Goal: Information Seeking & Learning: Learn about a topic

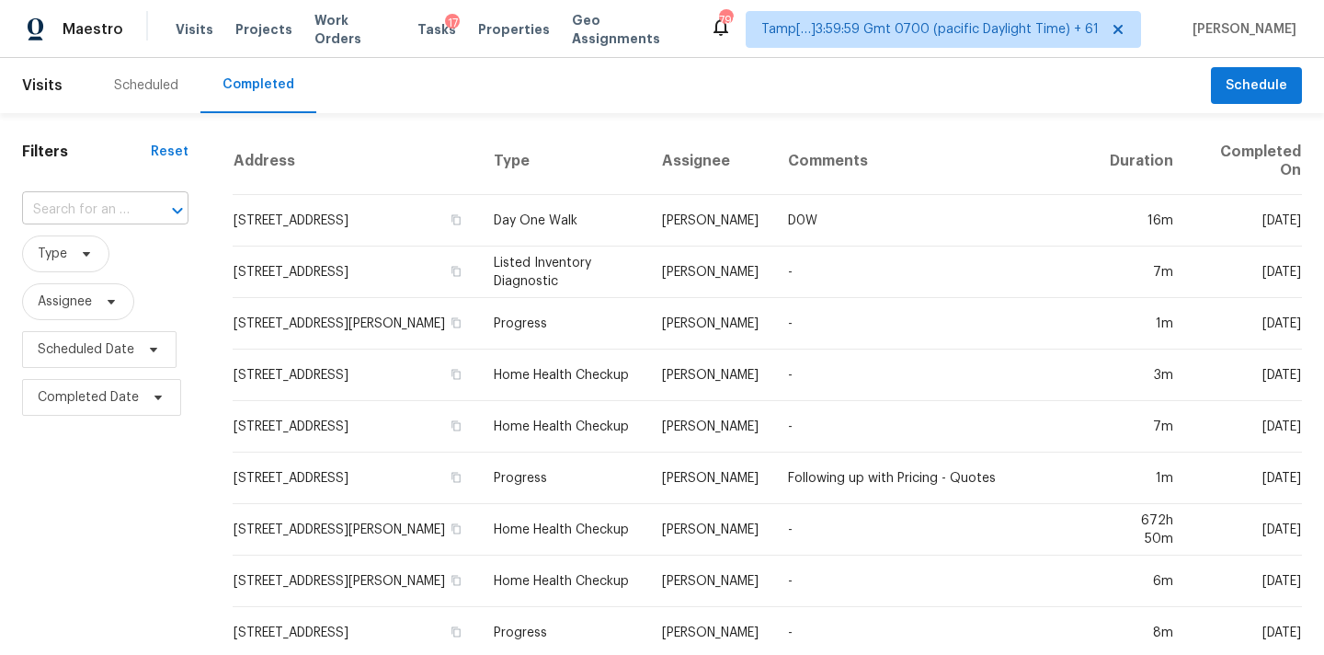
click at [62, 202] on input "text" at bounding box center [79, 210] width 115 height 29
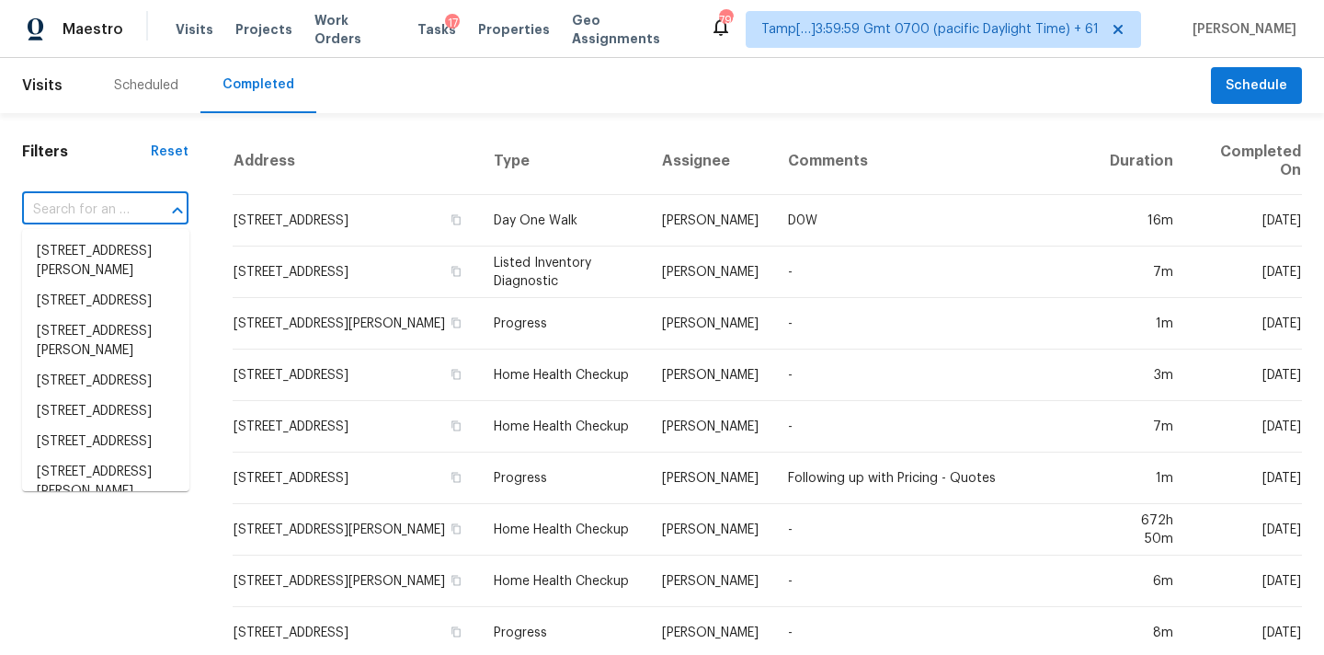
paste input "[STREET_ADDRESS][PERSON_NAME][PERSON_NAME]"
type input "[STREET_ADDRESS][PERSON_NAME][PERSON_NAME]"
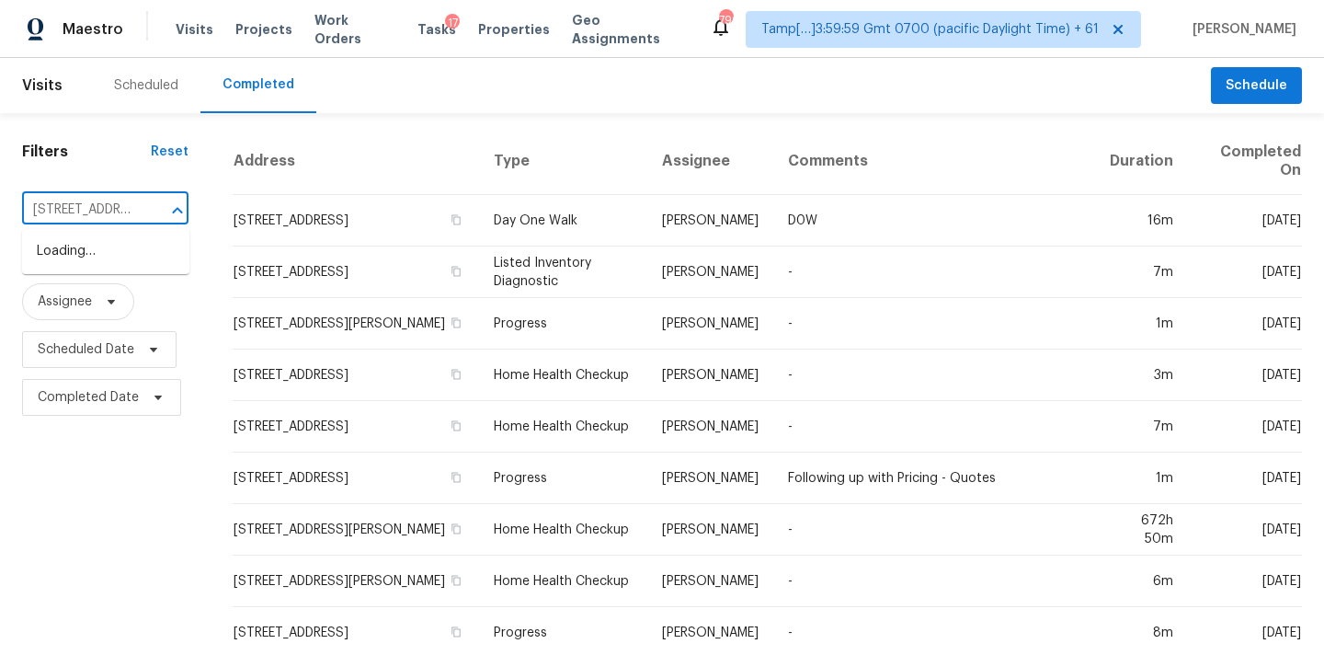
scroll to position [0, 127]
click at [88, 247] on li "[STREET_ADDRESS][PERSON_NAME][PERSON_NAME]" at bounding box center [105, 270] width 167 height 69
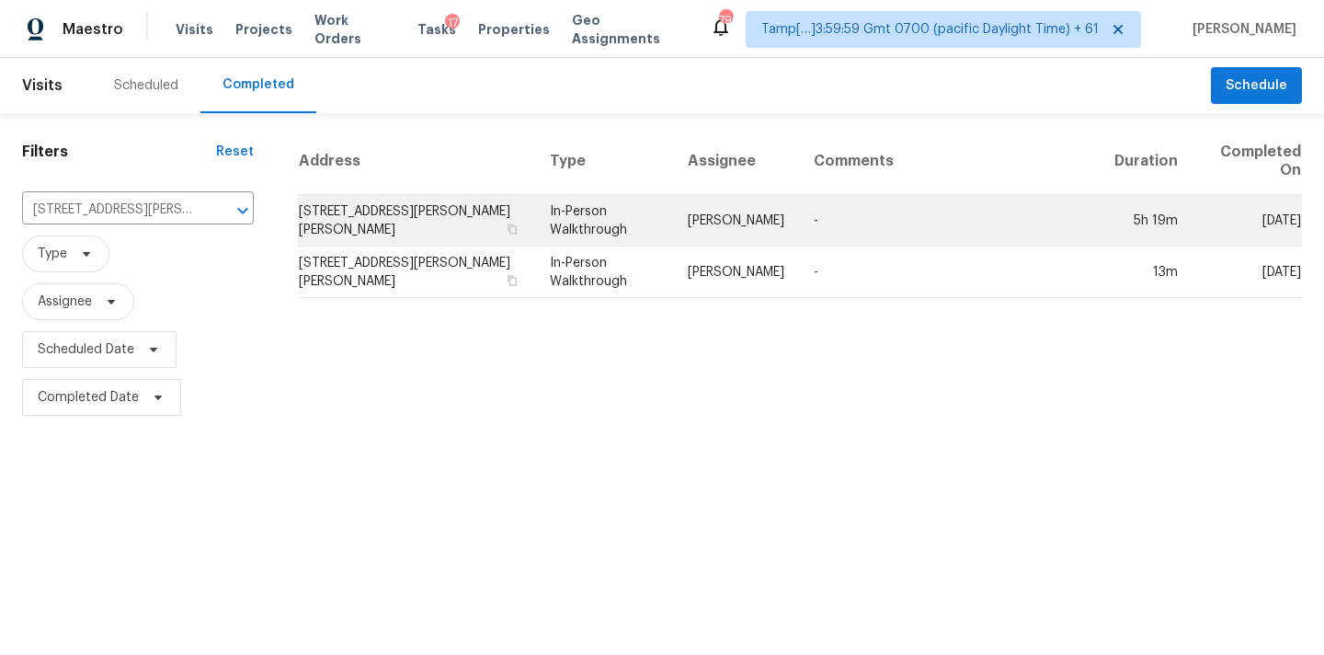
click at [650, 234] on td "In-Person Walkthrough" at bounding box center [604, 221] width 138 height 52
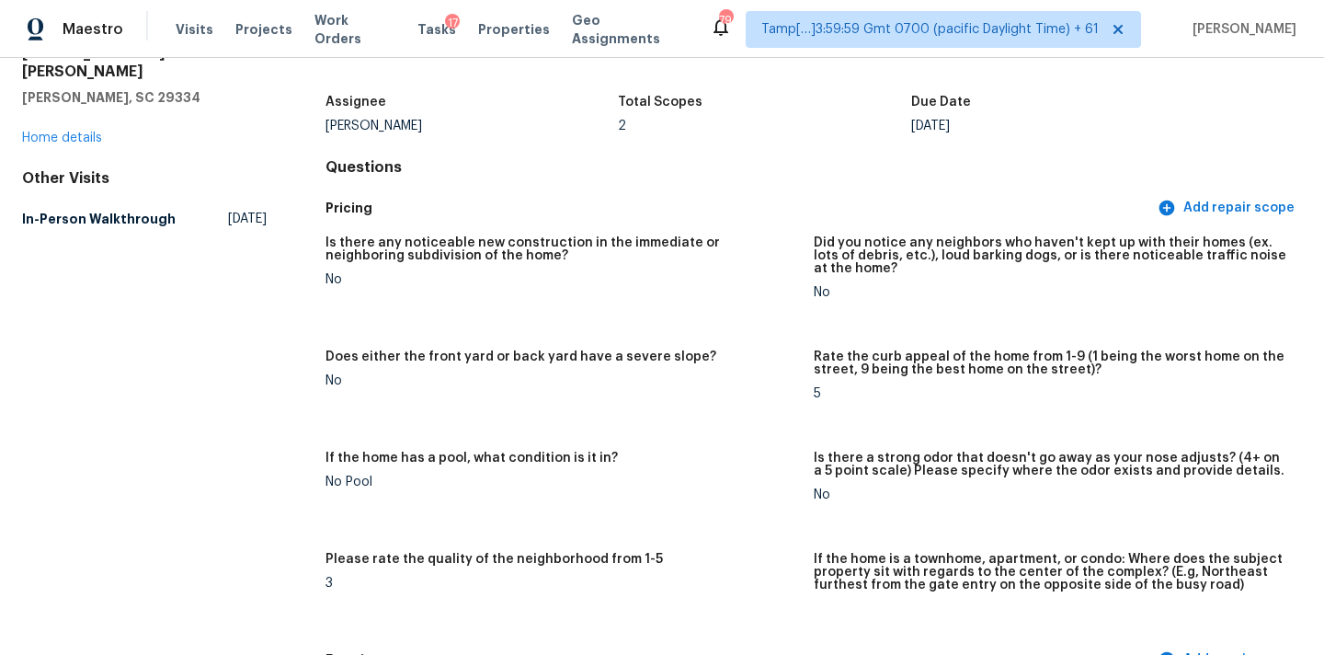
scroll to position [1410, 0]
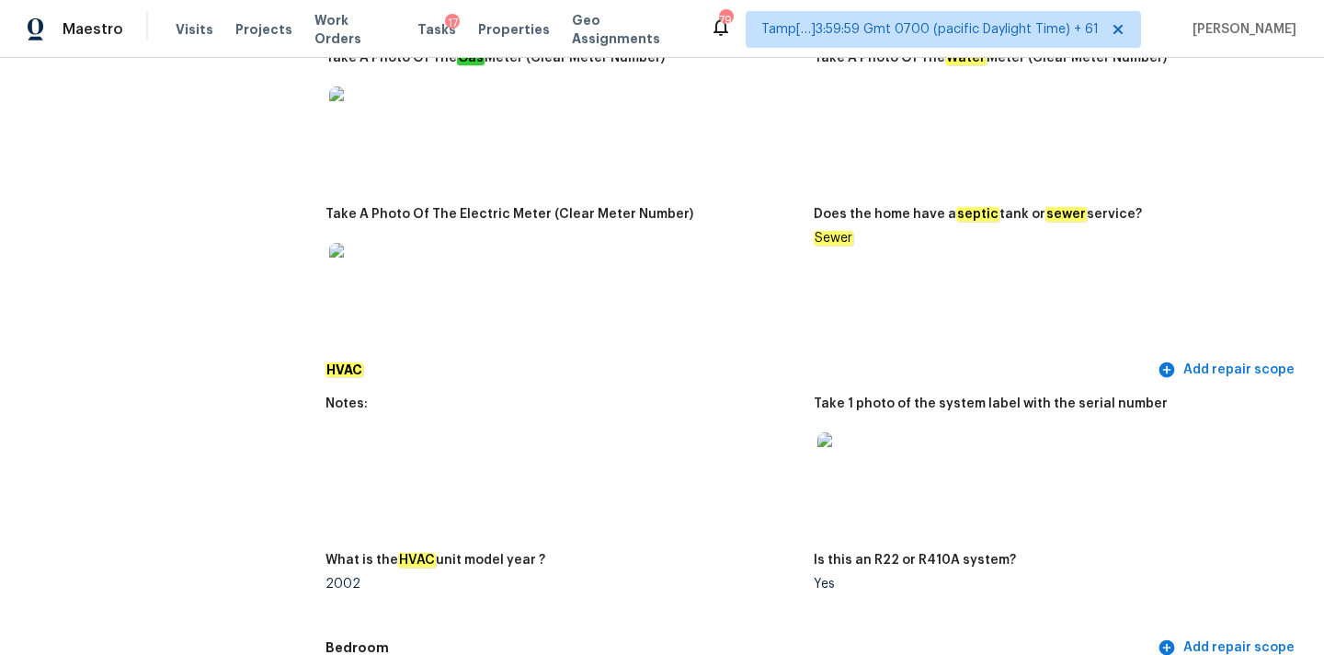
click at [839, 455] on img at bounding box center [847, 461] width 59 height 59
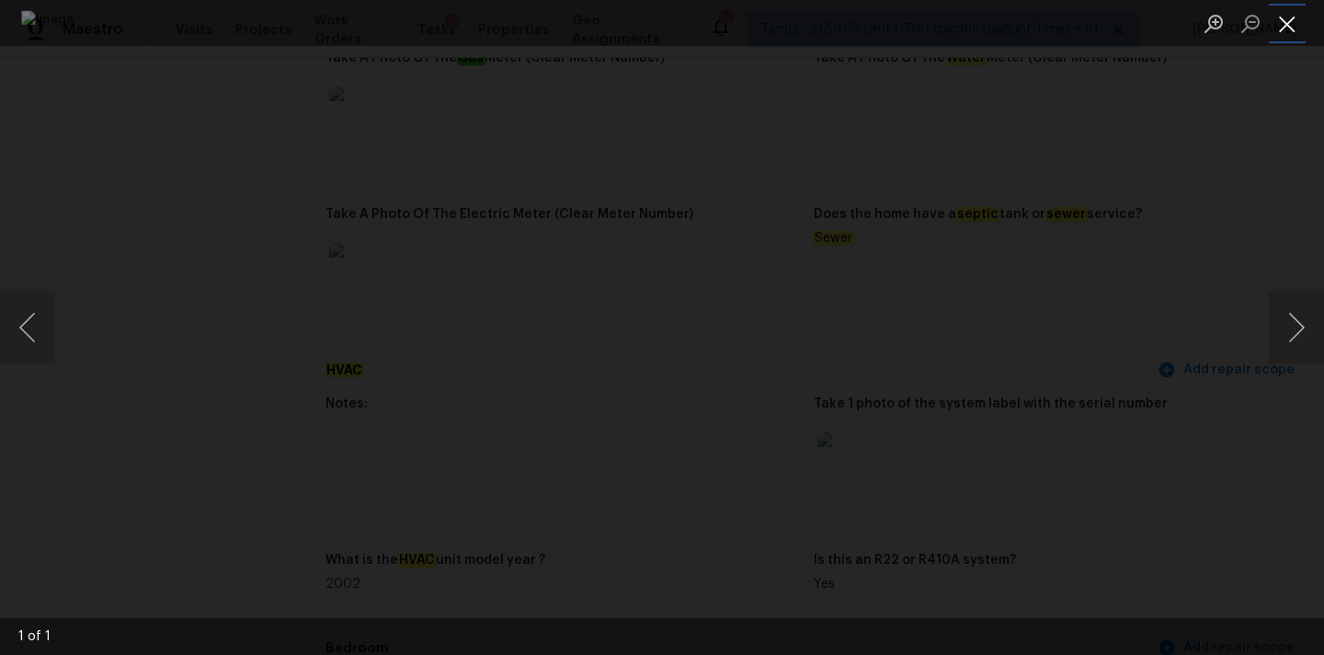
click at [1285, 21] on button "Close lightbox" at bounding box center [1287, 23] width 37 height 32
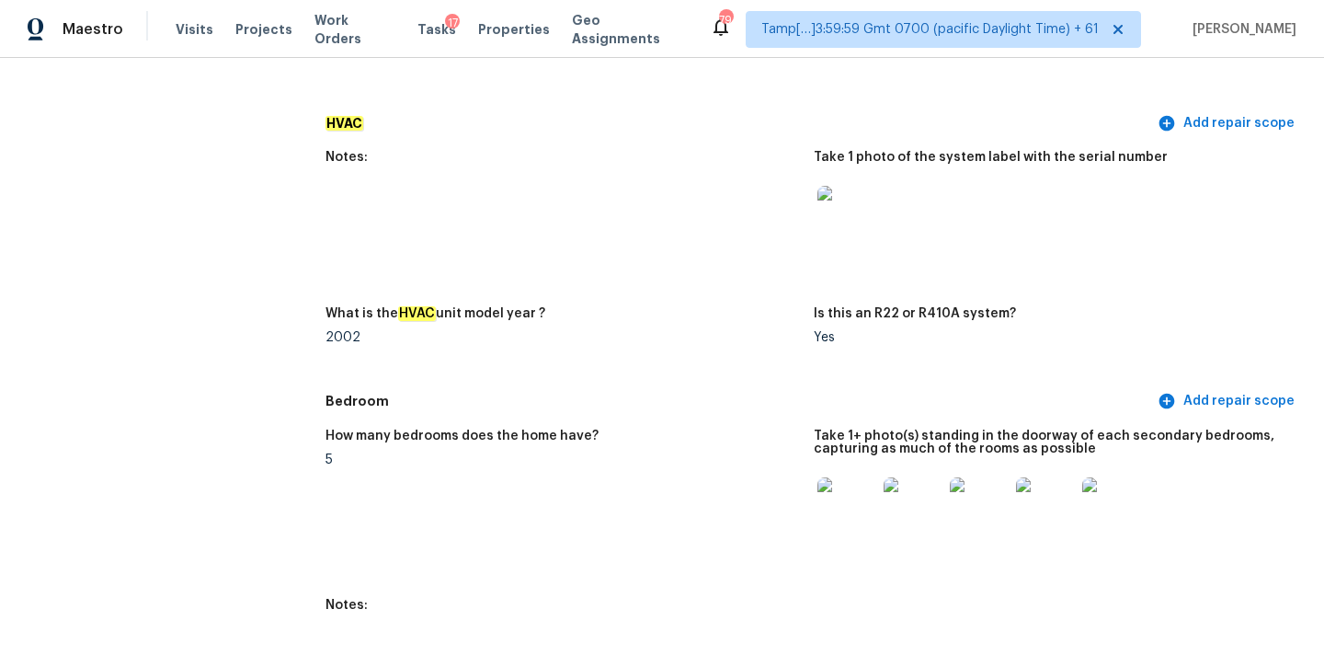
scroll to position [1654, 0]
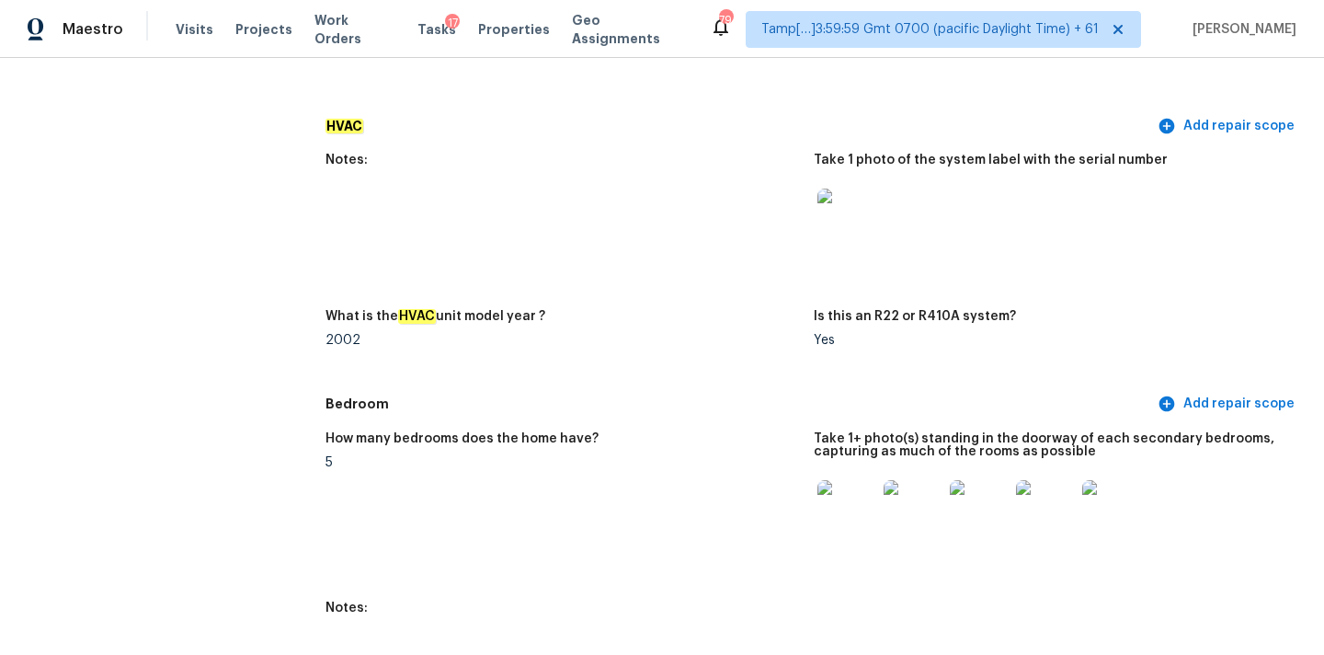
click at [842, 212] on img at bounding box center [847, 218] width 59 height 59
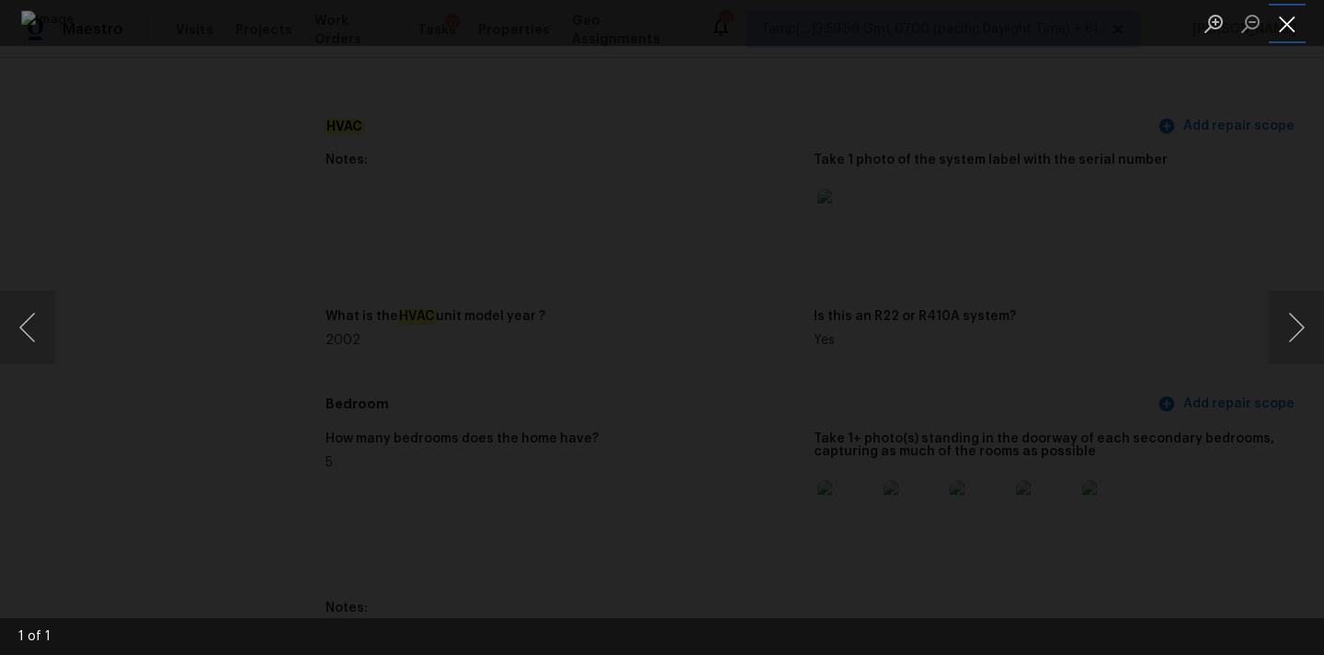
click at [1287, 22] on button "Close lightbox" at bounding box center [1287, 23] width 37 height 32
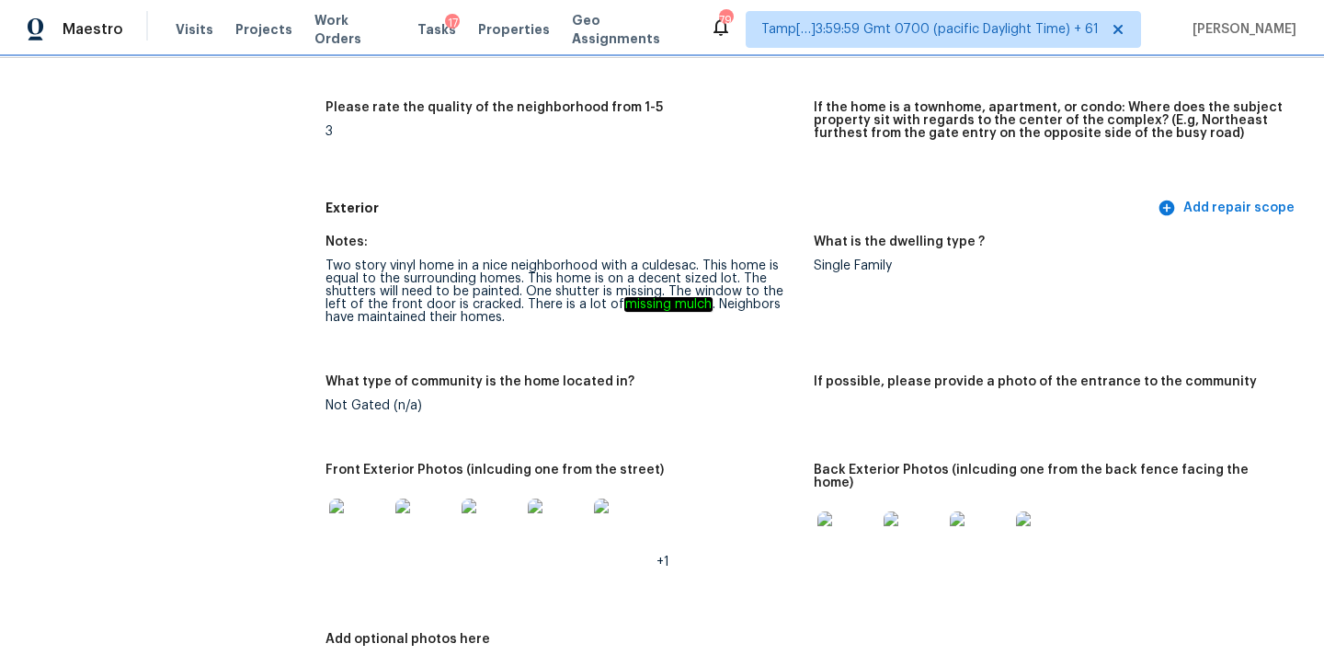
scroll to position [553, 0]
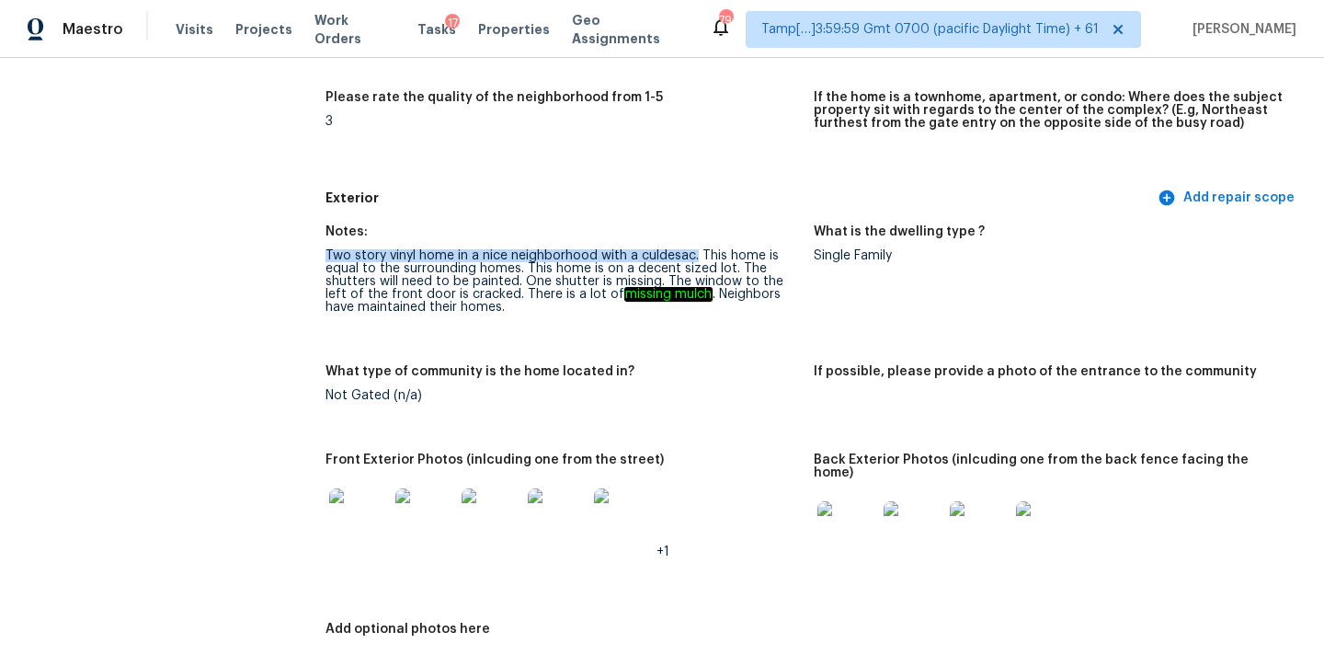
drag, startPoint x: 327, startPoint y: 255, endPoint x: 696, endPoint y: 258, distance: 369.7
click at [696, 258] on div "Two story vinyl home in a nice neighborhood with a culdesac. This home is equal…" at bounding box center [563, 281] width 474 height 64
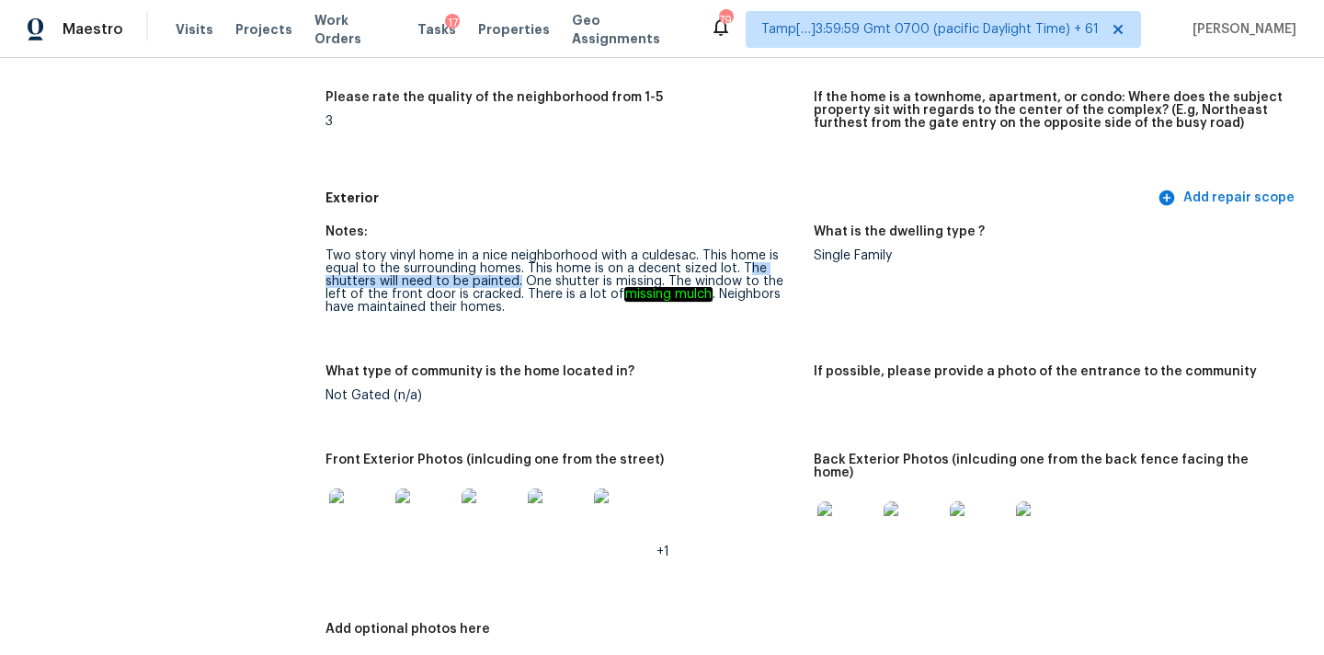
copy div "he shutters will need to be painted."
drag, startPoint x: 740, startPoint y: 271, endPoint x: 519, endPoint y: 282, distance: 221.9
click at [519, 282] on div "Two story vinyl home in a nice neighborhood with a culdesac. This home is equal…" at bounding box center [563, 281] width 474 height 64
copy div "The window to the left of the front door is cracked"
drag, startPoint x: 666, startPoint y: 280, endPoint x: 489, endPoint y: 294, distance: 177.2
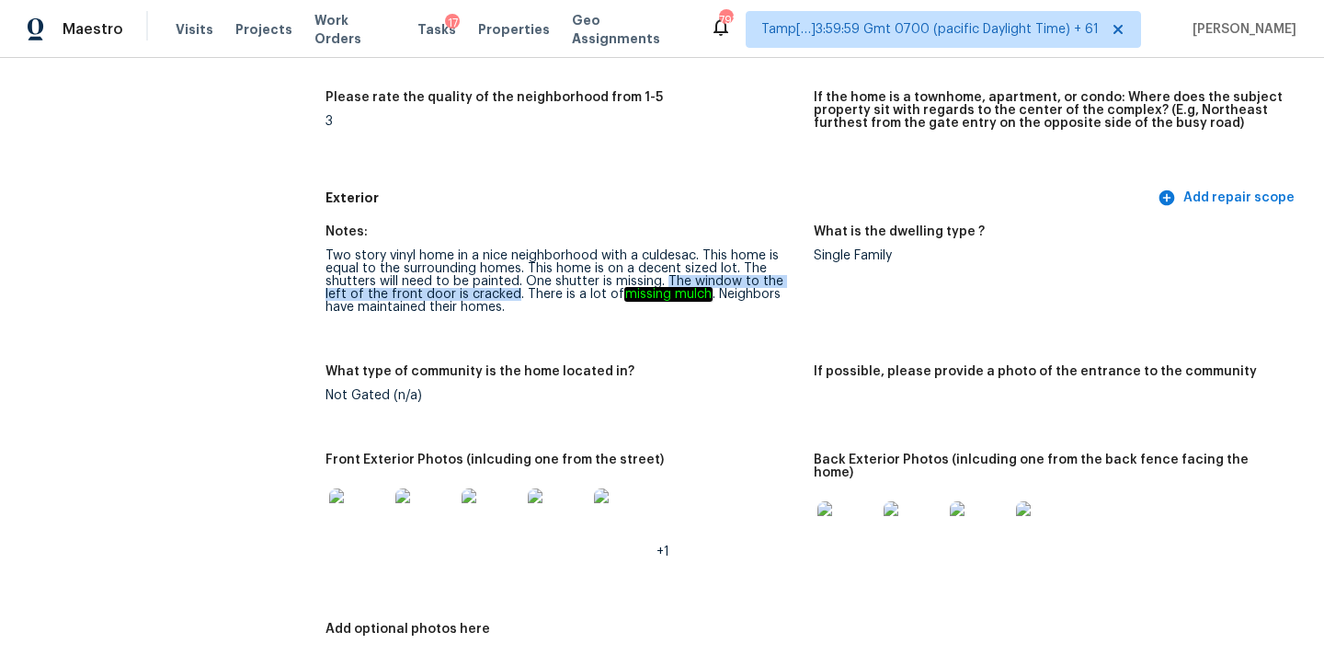
click at [489, 294] on div "Two story vinyl home in a nice neighborhood with a culdesac. This home is equal…" at bounding box center [563, 281] width 474 height 64
copy em "missing mulch"
drag, startPoint x: 593, startPoint y: 300, endPoint x: 682, endPoint y: 300, distance: 89.2
click at [682, 300] on div "Two story vinyl home in a nice neighborhood with a culdesac. This home is equal…" at bounding box center [563, 281] width 474 height 64
click at [624, 298] on em "missing mulch" at bounding box center [668, 294] width 88 height 15
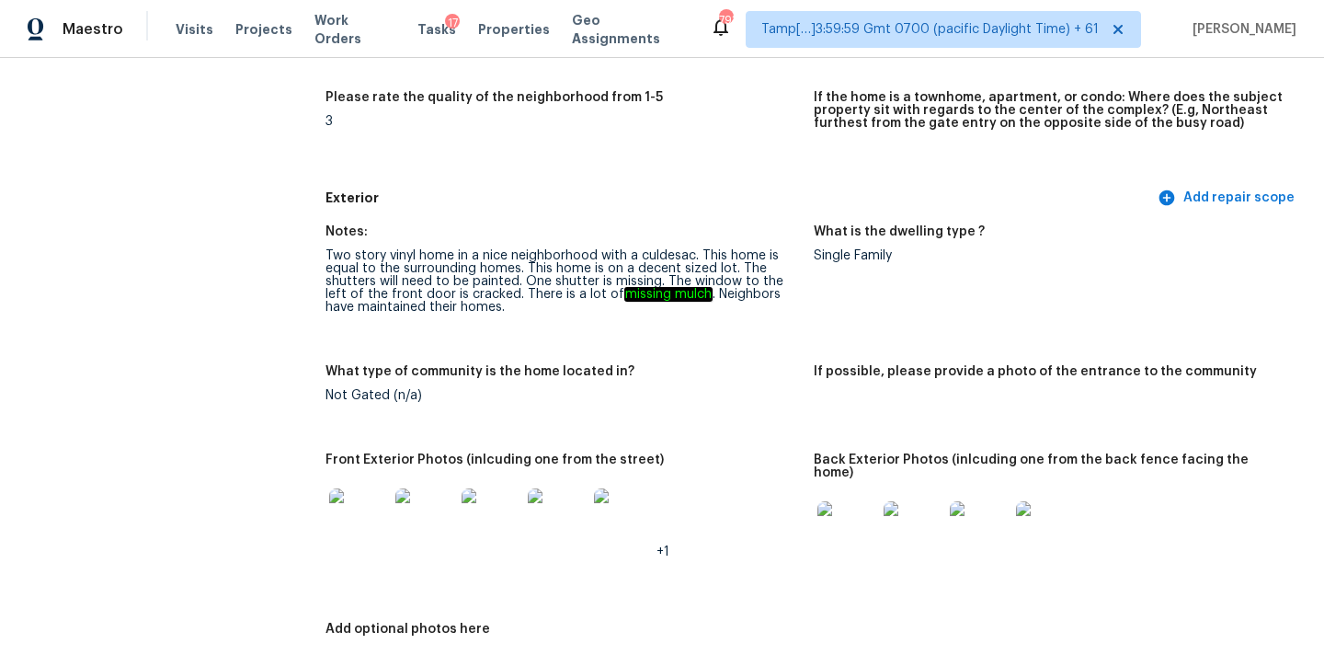
click at [653, 298] on em "missing mulch" at bounding box center [668, 294] width 88 height 15
copy em "mulch"
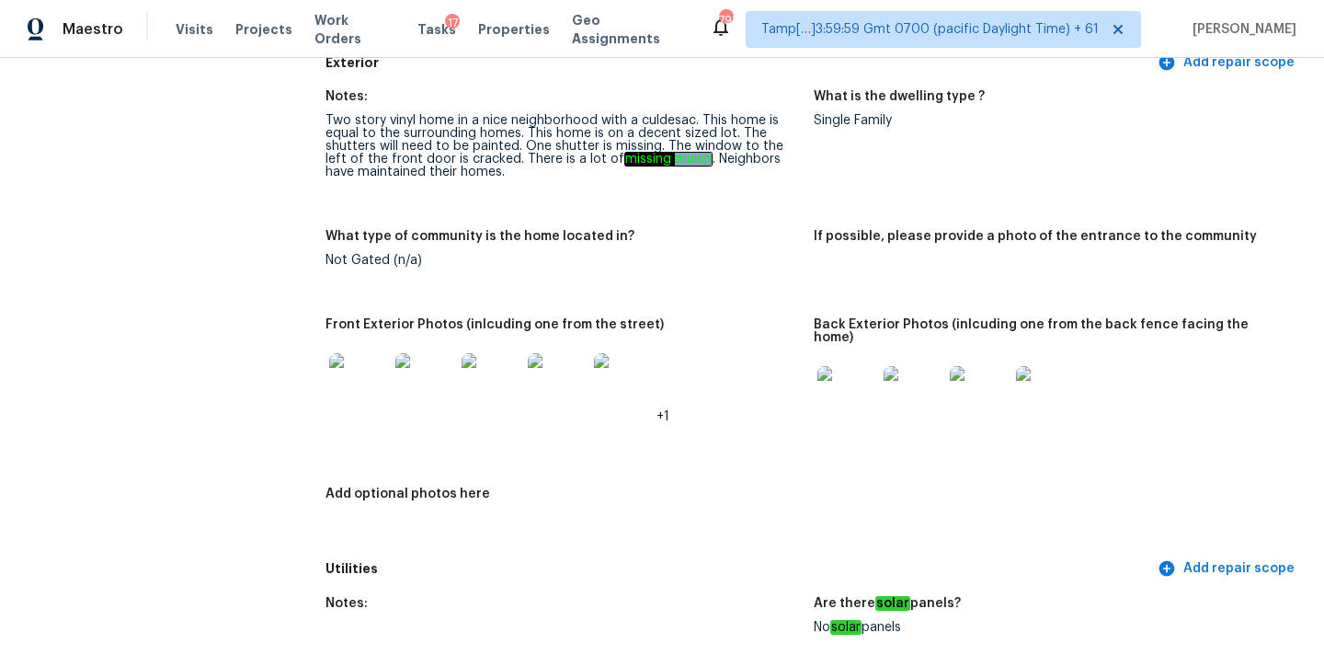
scroll to position [724, 0]
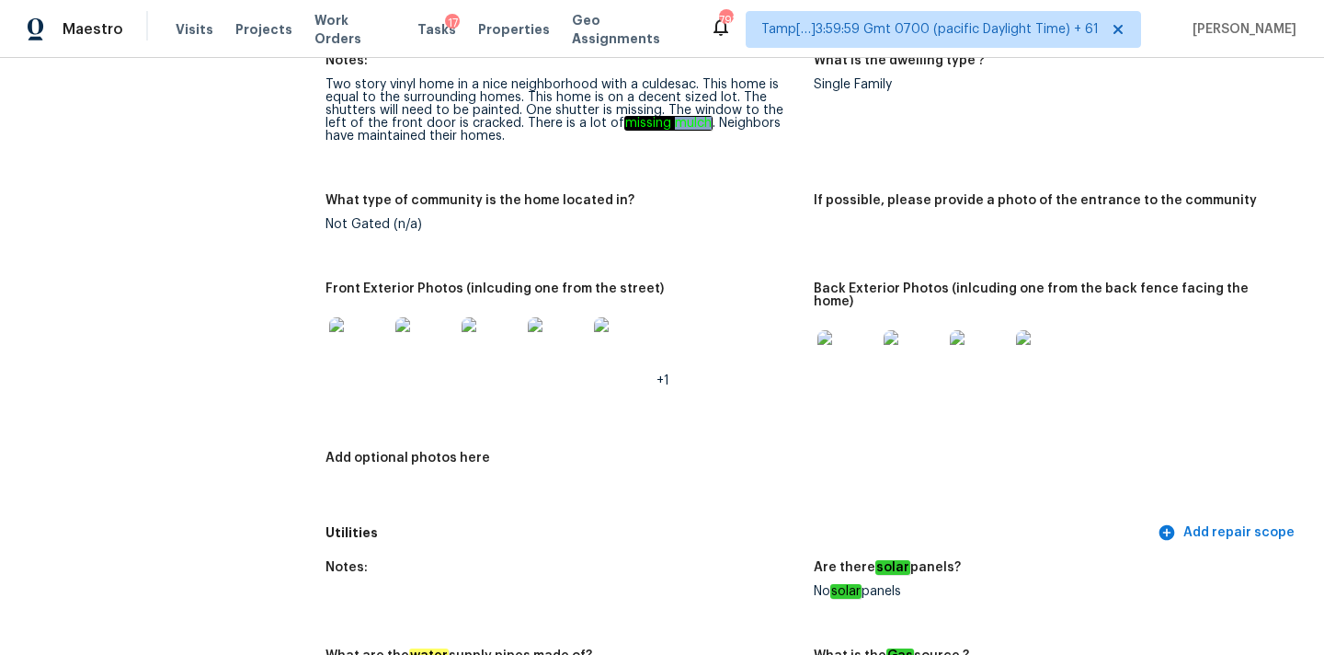
click at [845, 365] on img at bounding box center [847, 359] width 59 height 59
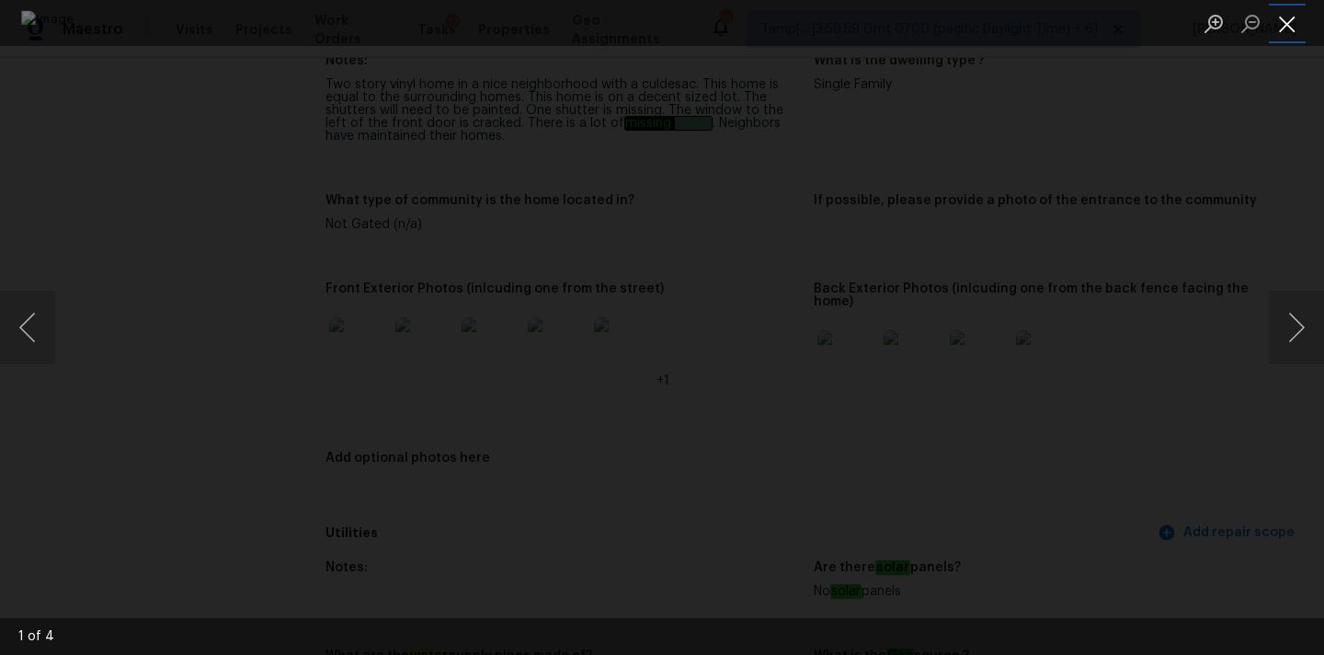
click at [1283, 21] on button "Close lightbox" at bounding box center [1287, 23] width 37 height 32
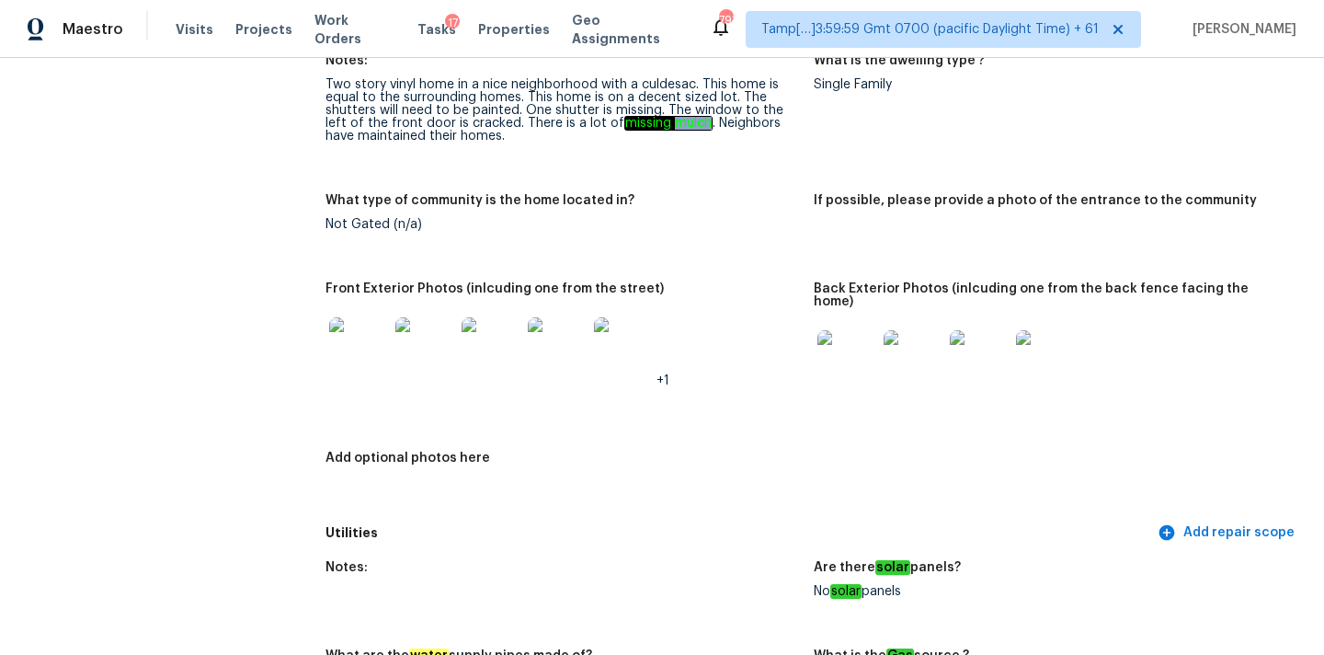
click at [363, 338] on img at bounding box center [358, 346] width 59 height 59
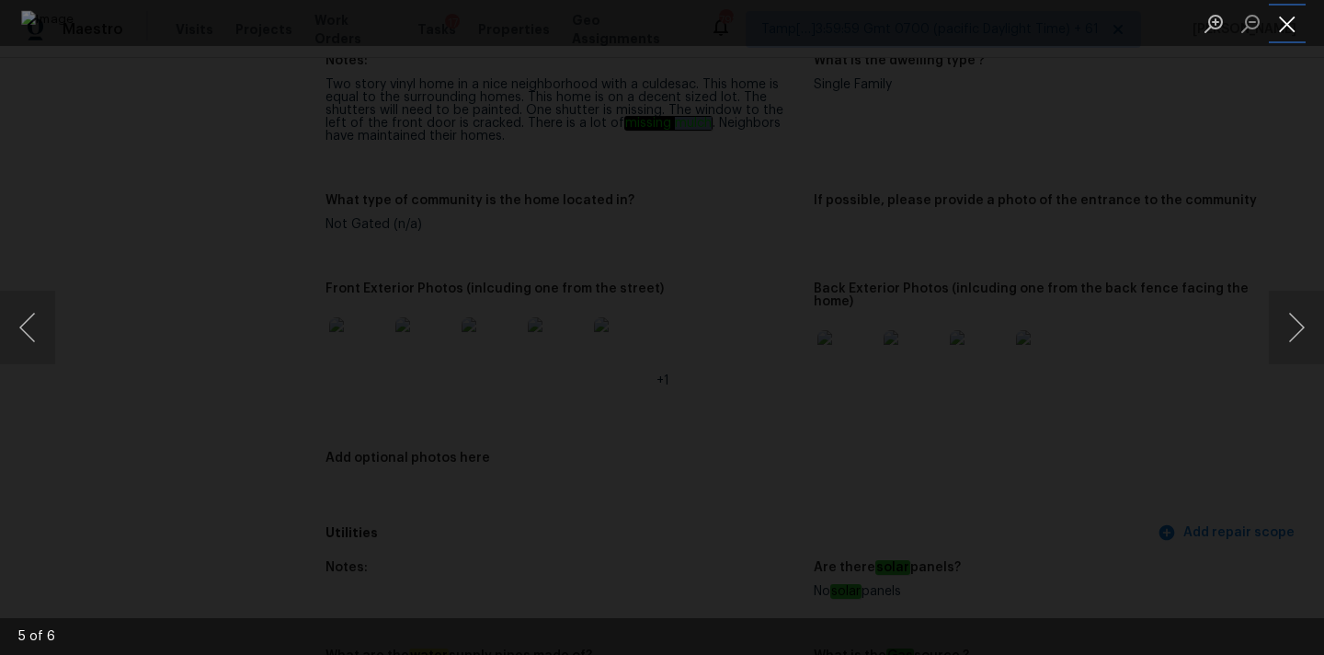
click at [1294, 30] on button "Close lightbox" at bounding box center [1287, 23] width 37 height 32
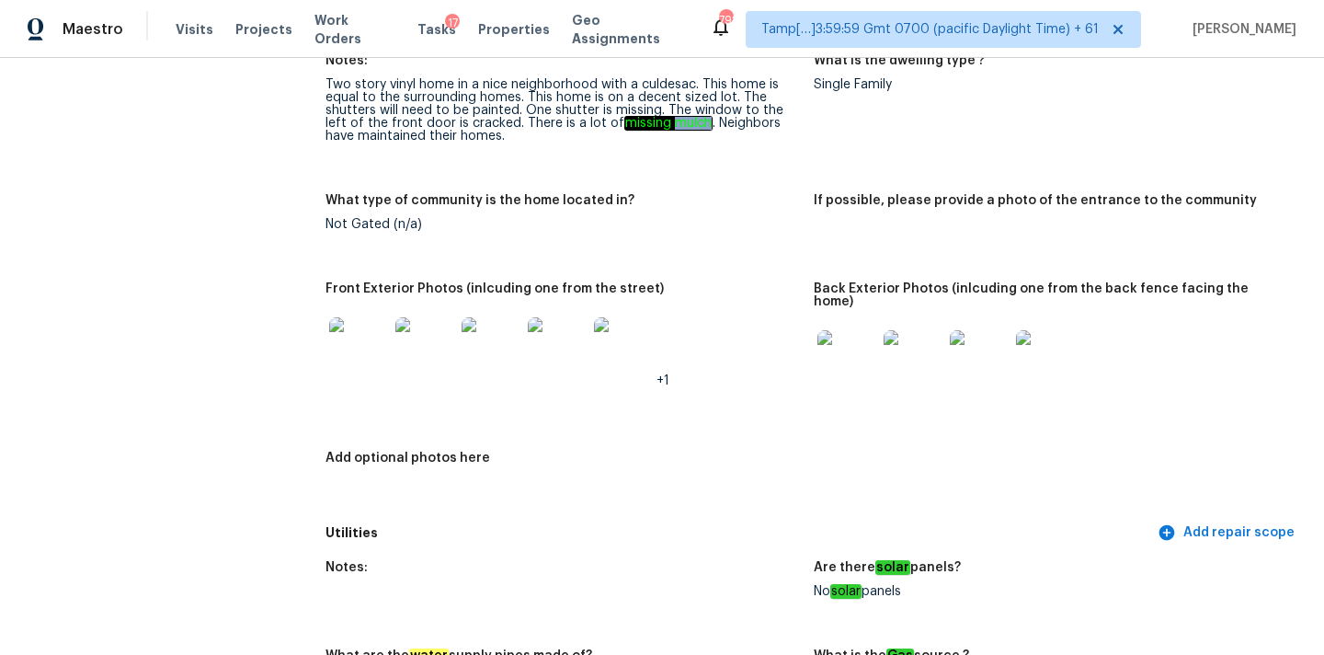
click at [486, 356] on img at bounding box center [491, 346] width 59 height 59
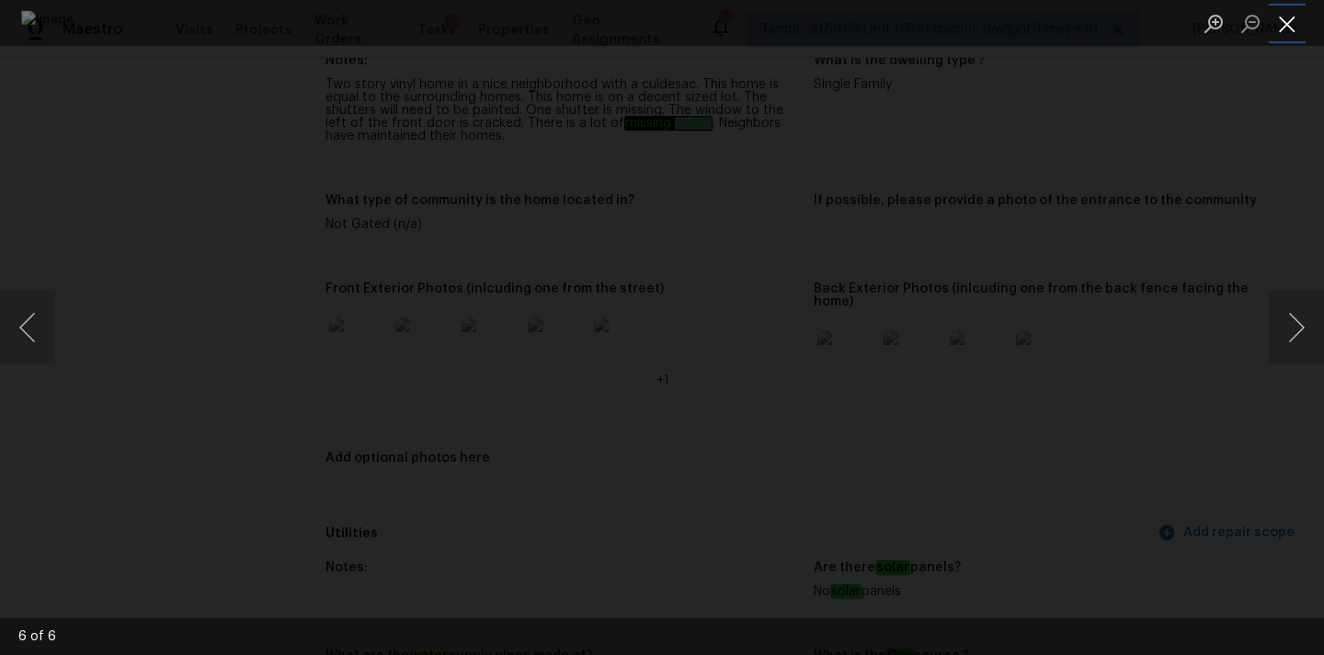
click at [1294, 19] on button "Close lightbox" at bounding box center [1287, 23] width 37 height 32
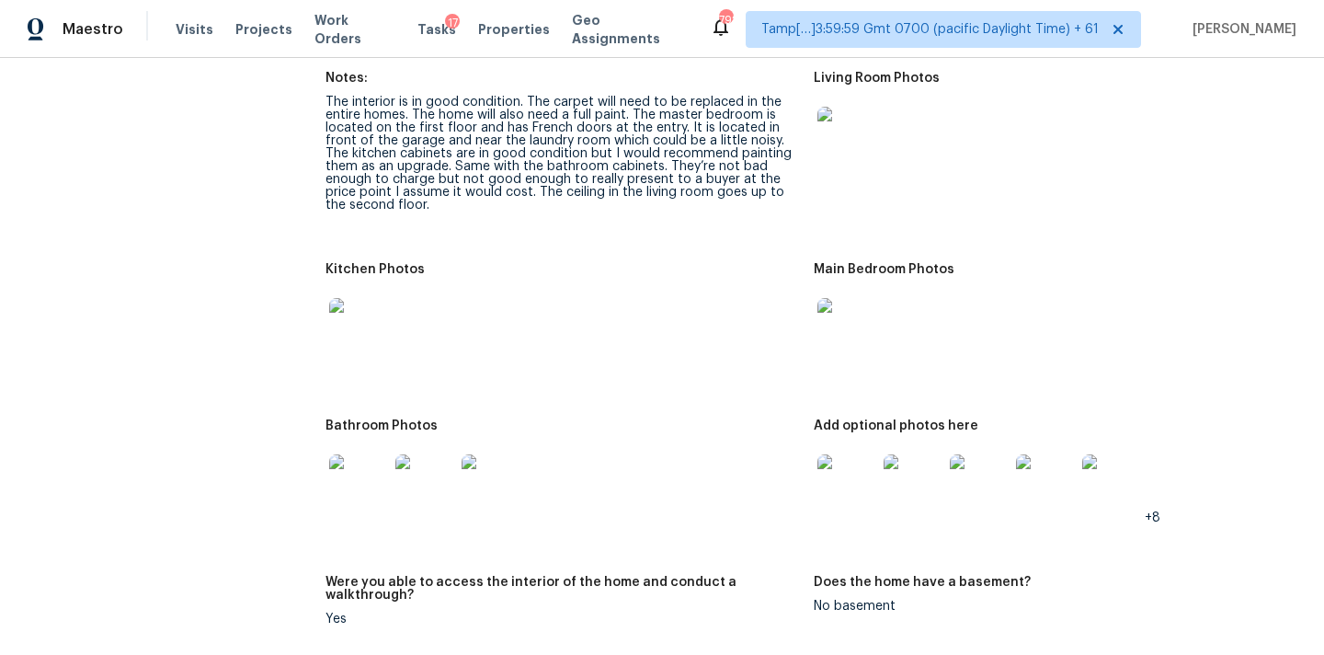
scroll to position [2160, 0]
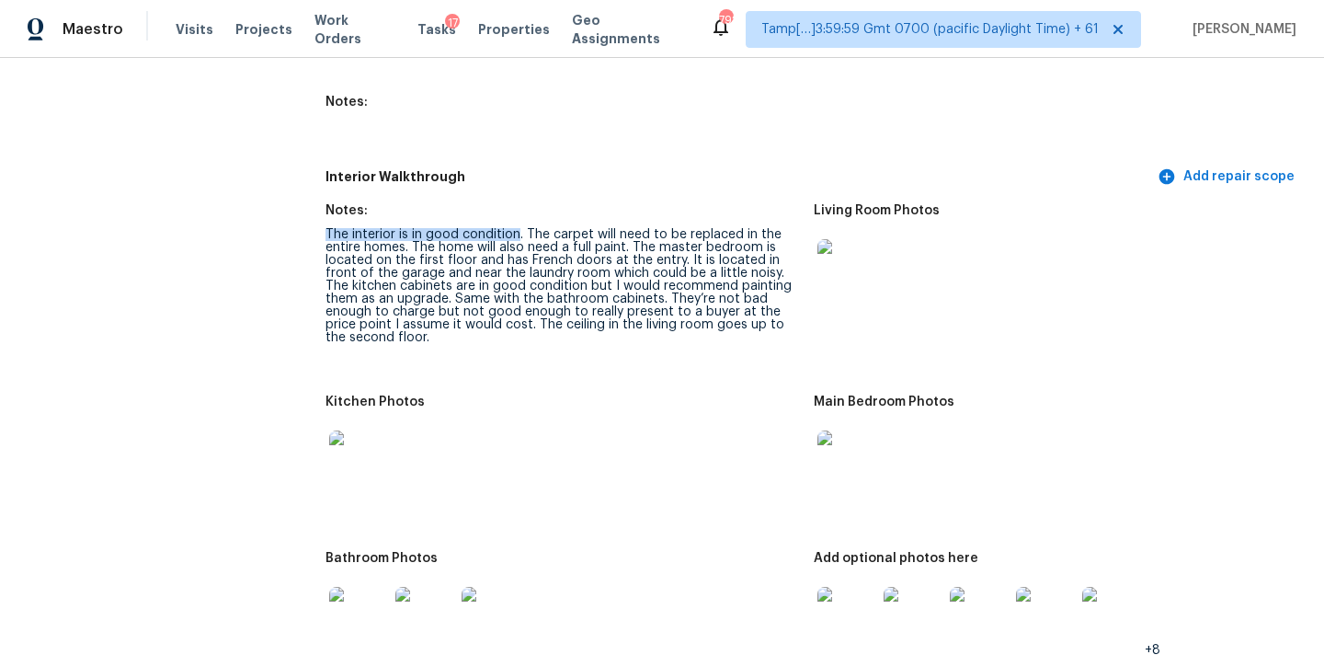
drag, startPoint x: 326, startPoint y: 222, endPoint x: 516, endPoint y: 217, distance: 190.4
click at [516, 228] on div "The interior is in good condition. The carpet will need to be replaced in the e…" at bounding box center [563, 286] width 474 height 116
copy div "kitchen cabinets"
drag, startPoint x: 324, startPoint y: 271, endPoint x: 423, endPoint y: 274, distance: 99.4
click at [423, 274] on div "All visits [STREET_ADDRESS][PERSON_NAME][PERSON_NAME] Home details Other Visits…" at bounding box center [662, 457] width 1280 height 5045
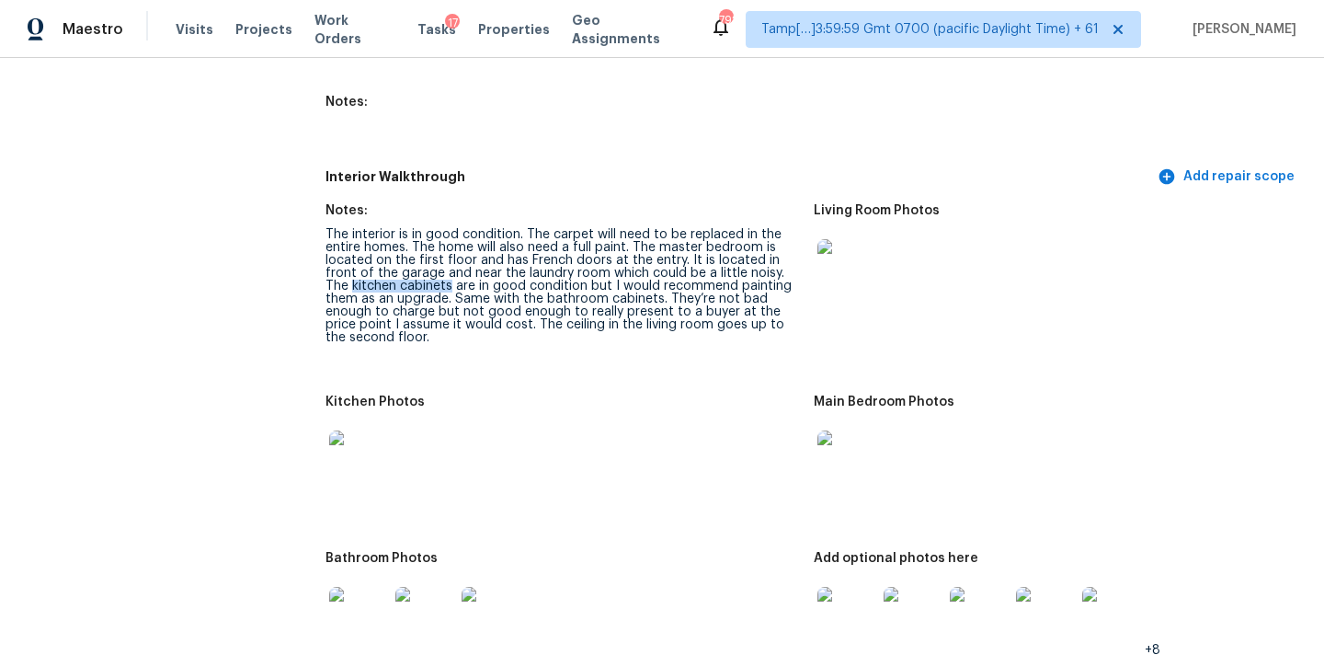
click at [847, 243] on img at bounding box center [847, 268] width 59 height 59
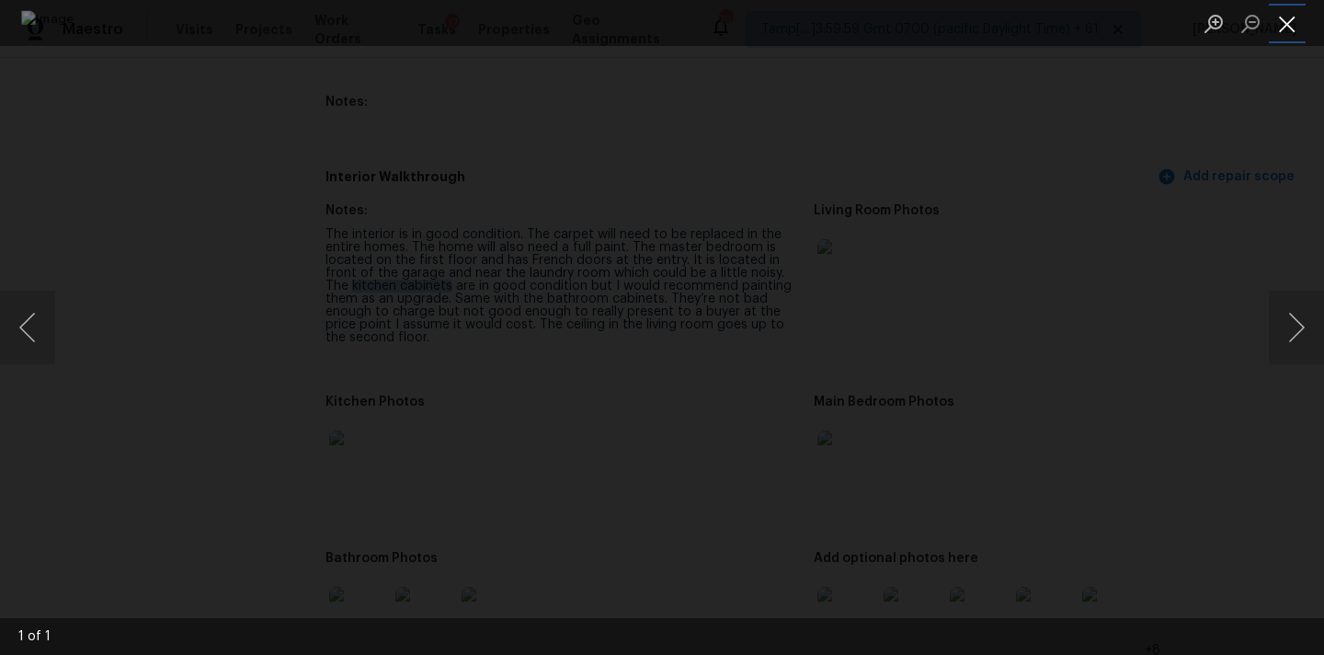
click at [1294, 26] on button "Close lightbox" at bounding box center [1287, 23] width 37 height 32
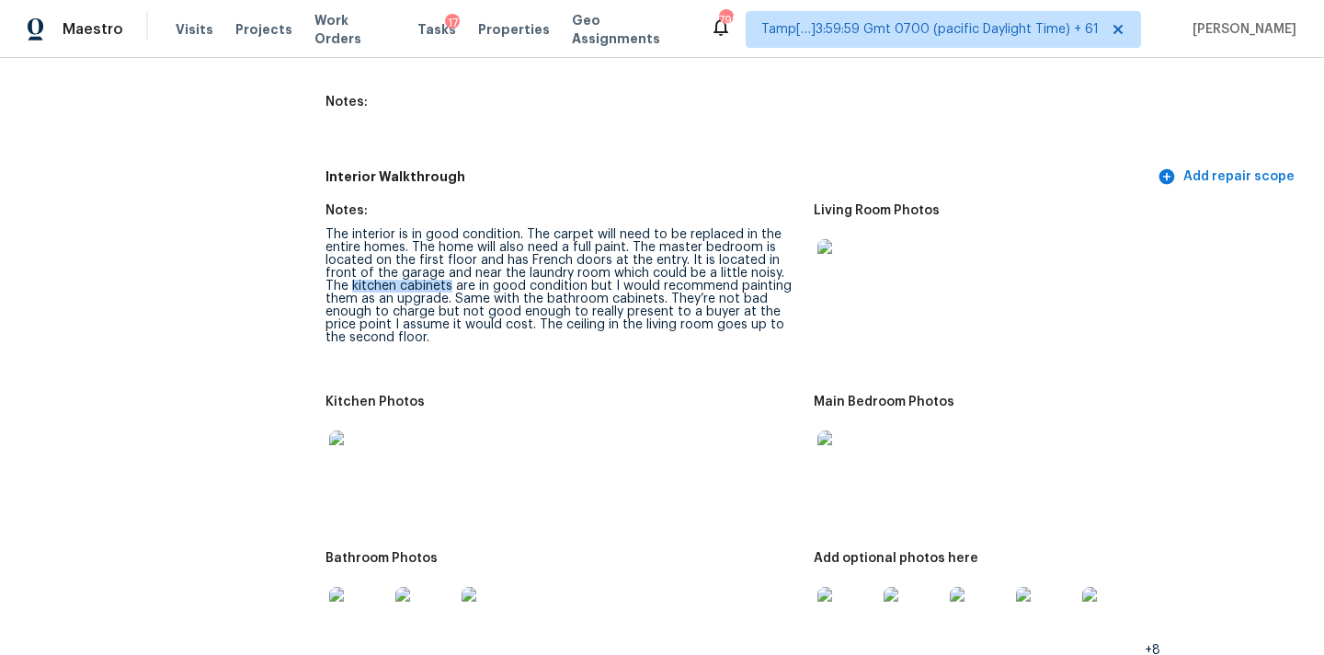
click at [837, 441] on img at bounding box center [847, 459] width 59 height 59
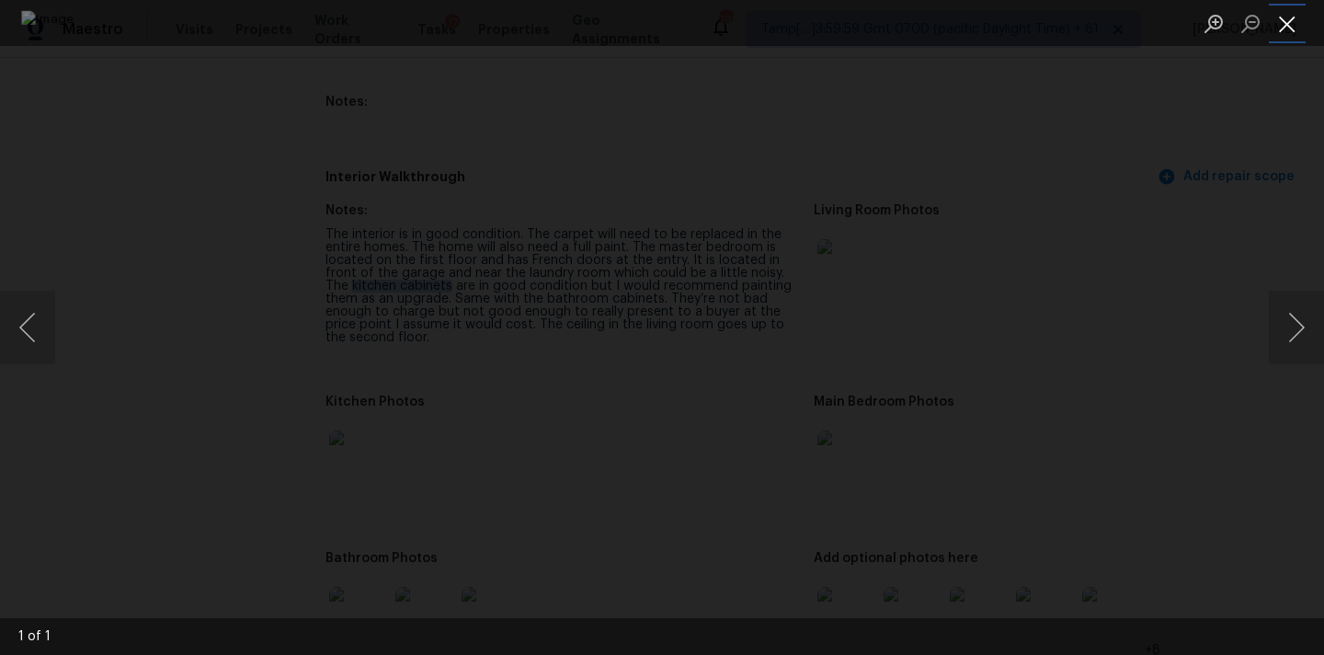
click at [1282, 27] on button "Close lightbox" at bounding box center [1287, 23] width 37 height 32
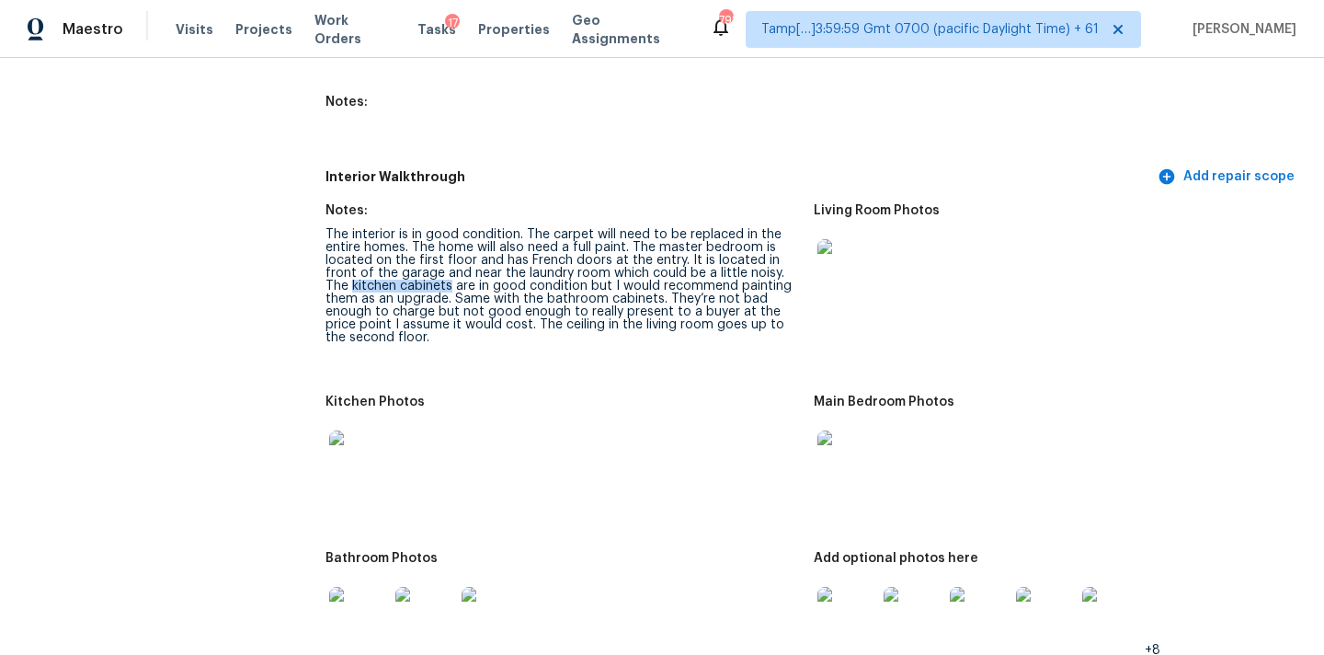
click at [345, 452] on img at bounding box center [358, 459] width 59 height 59
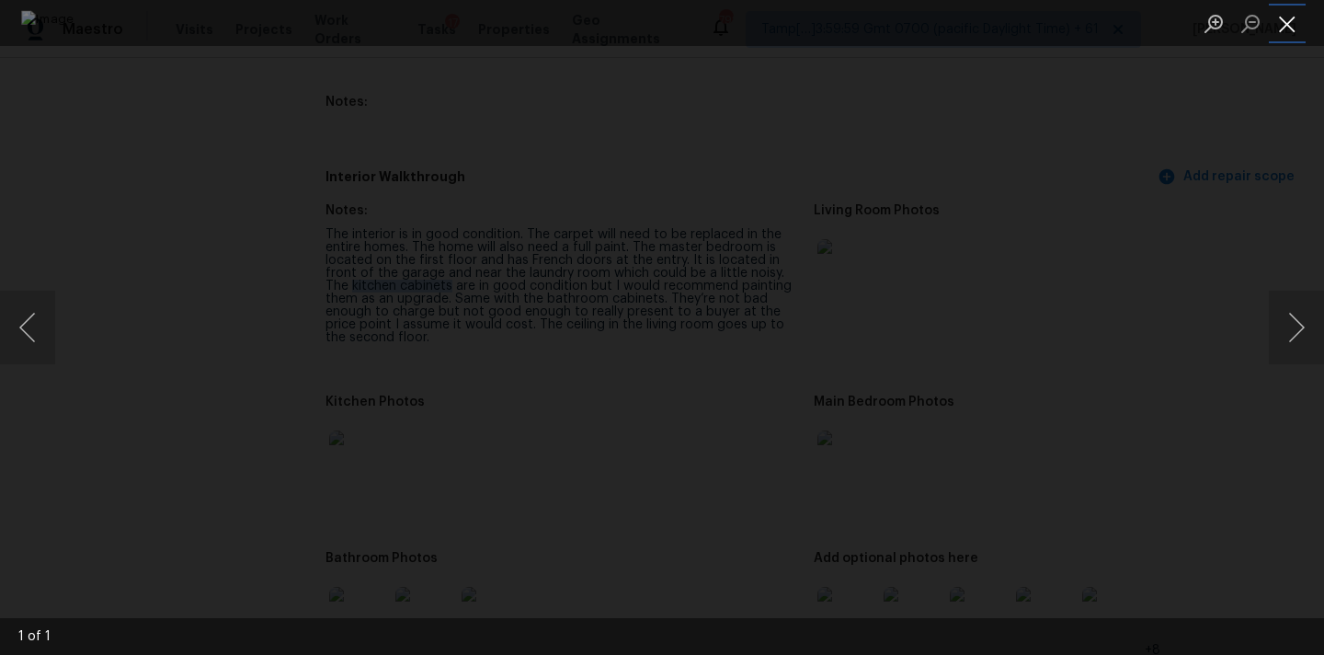
click at [1290, 15] on button "Close lightbox" at bounding box center [1287, 23] width 37 height 32
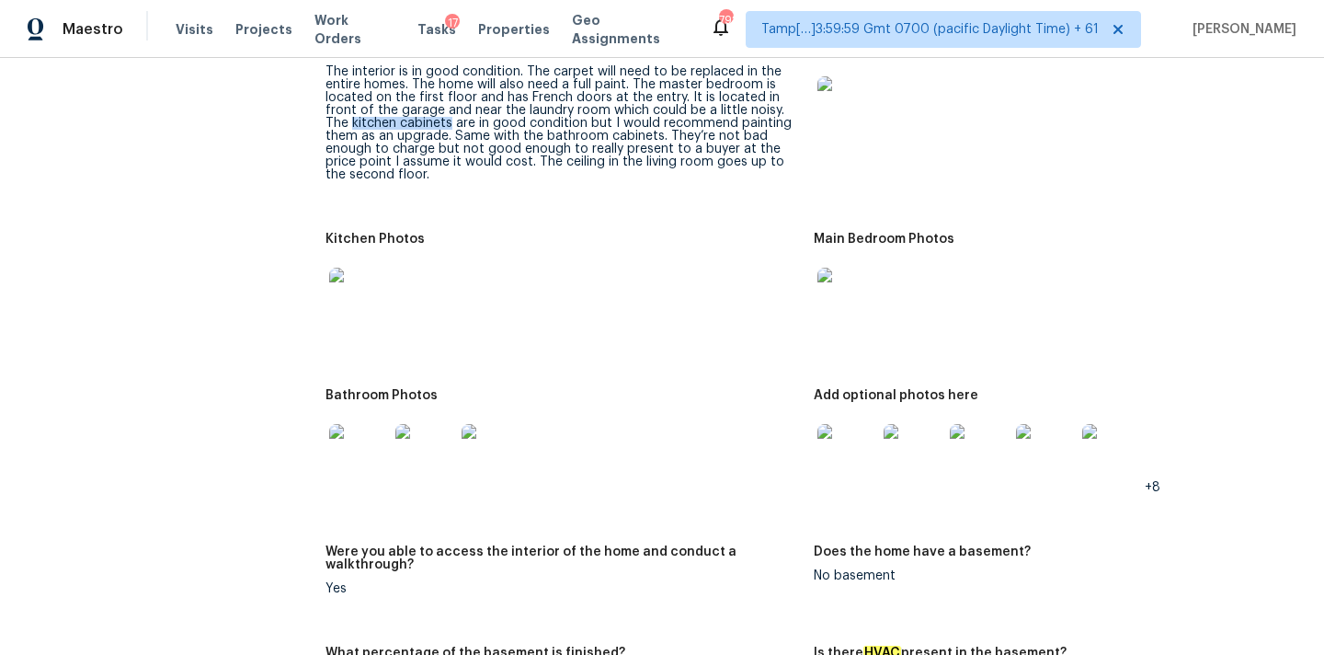
scroll to position [2338, 0]
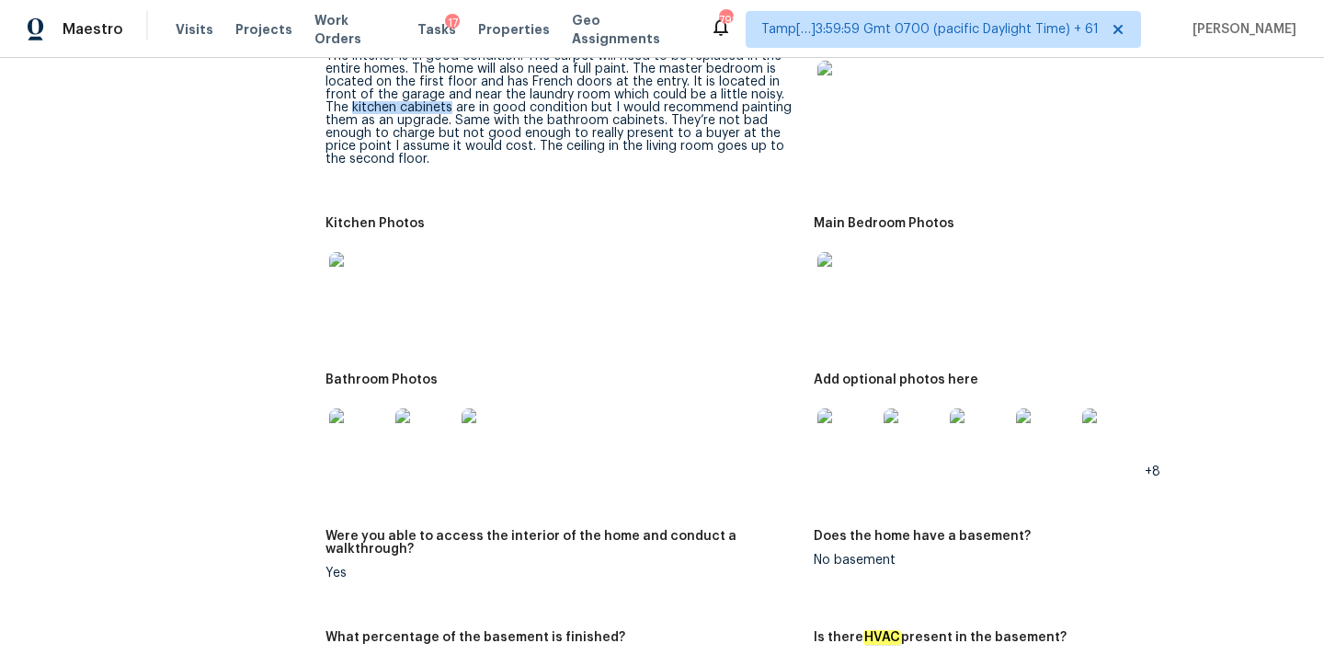
click at [362, 418] on img at bounding box center [358, 437] width 59 height 59
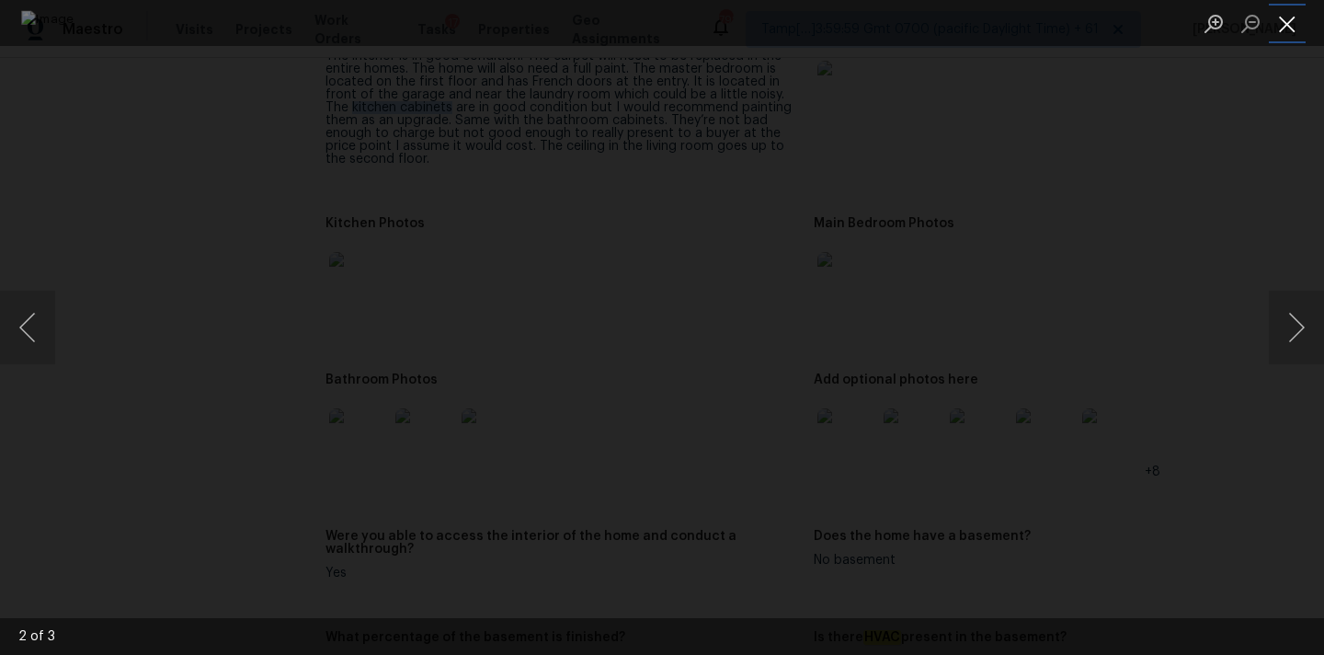
click at [1283, 11] on button "Close lightbox" at bounding box center [1287, 23] width 37 height 32
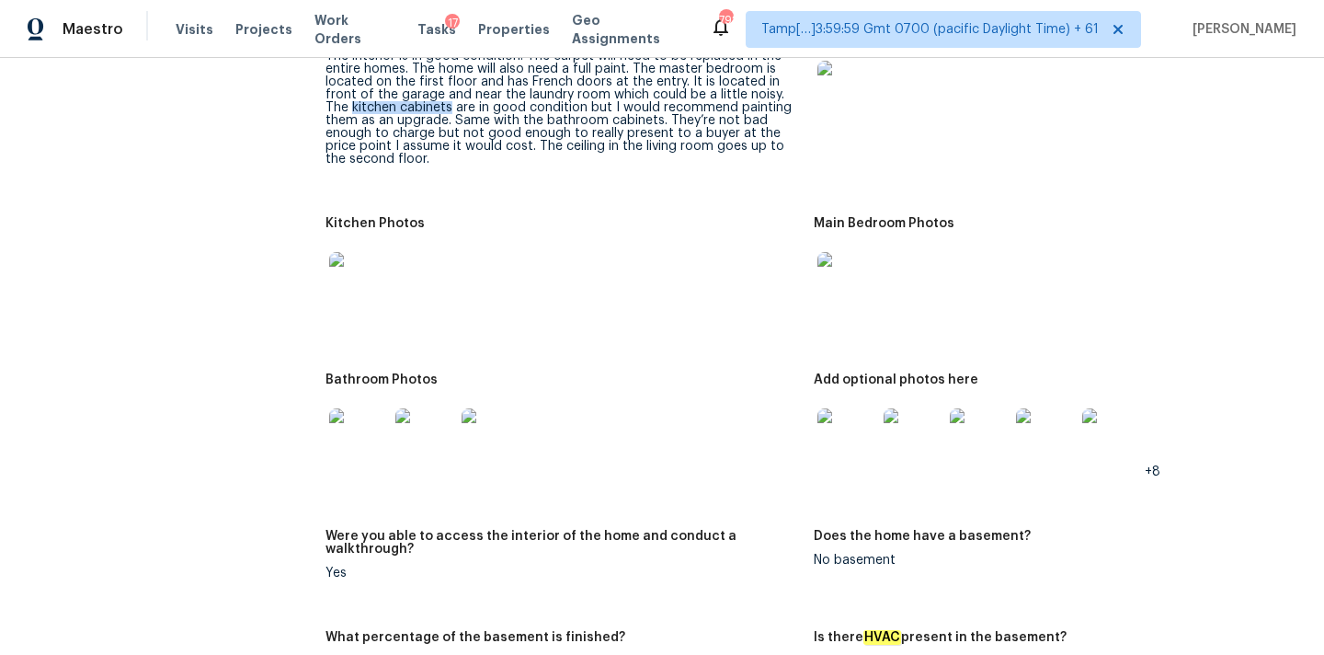
click at [855, 426] on img at bounding box center [847, 437] width 59 height 59
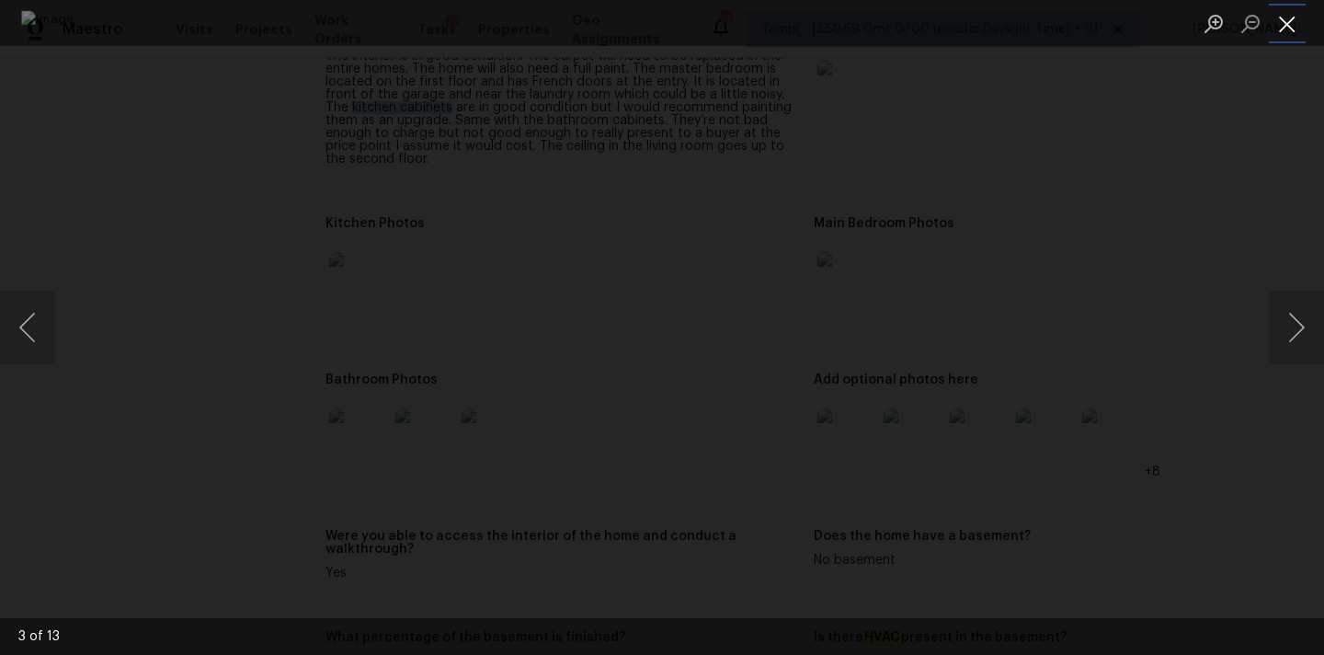
click at [1289, 30] on button "Close lightbox" at bounding box center [1287, 23] width 37 height 32
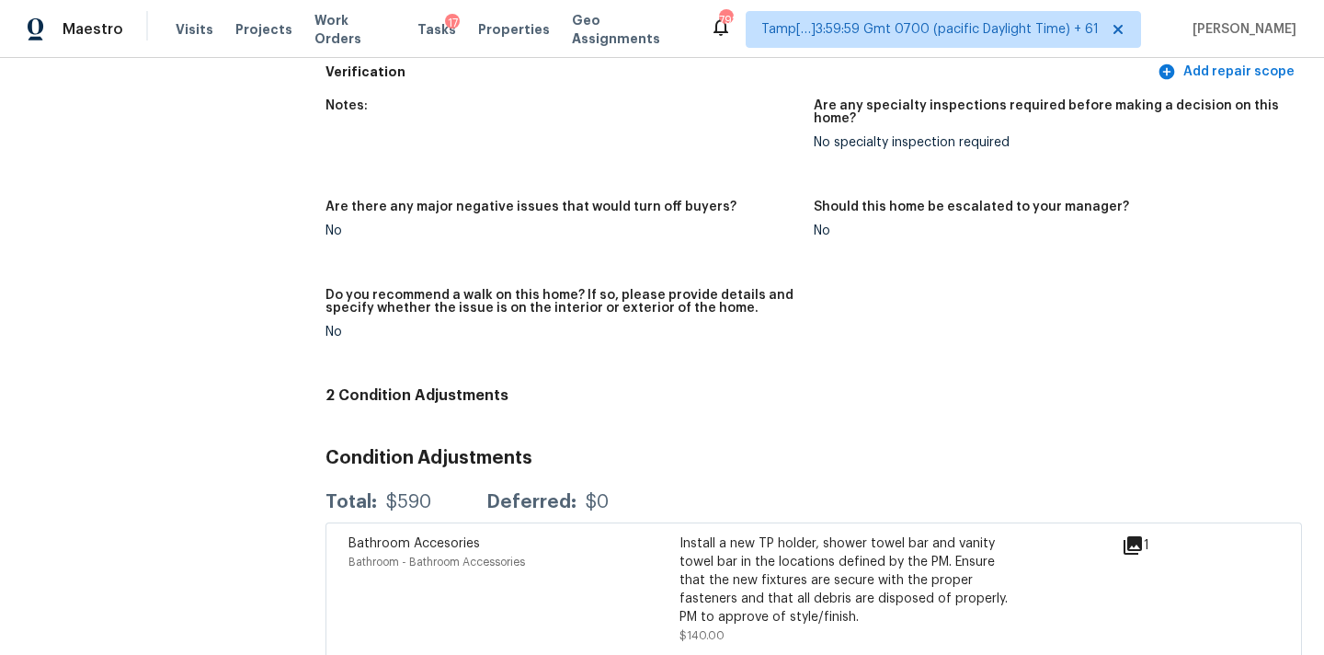
scroll to position [4459, 0]
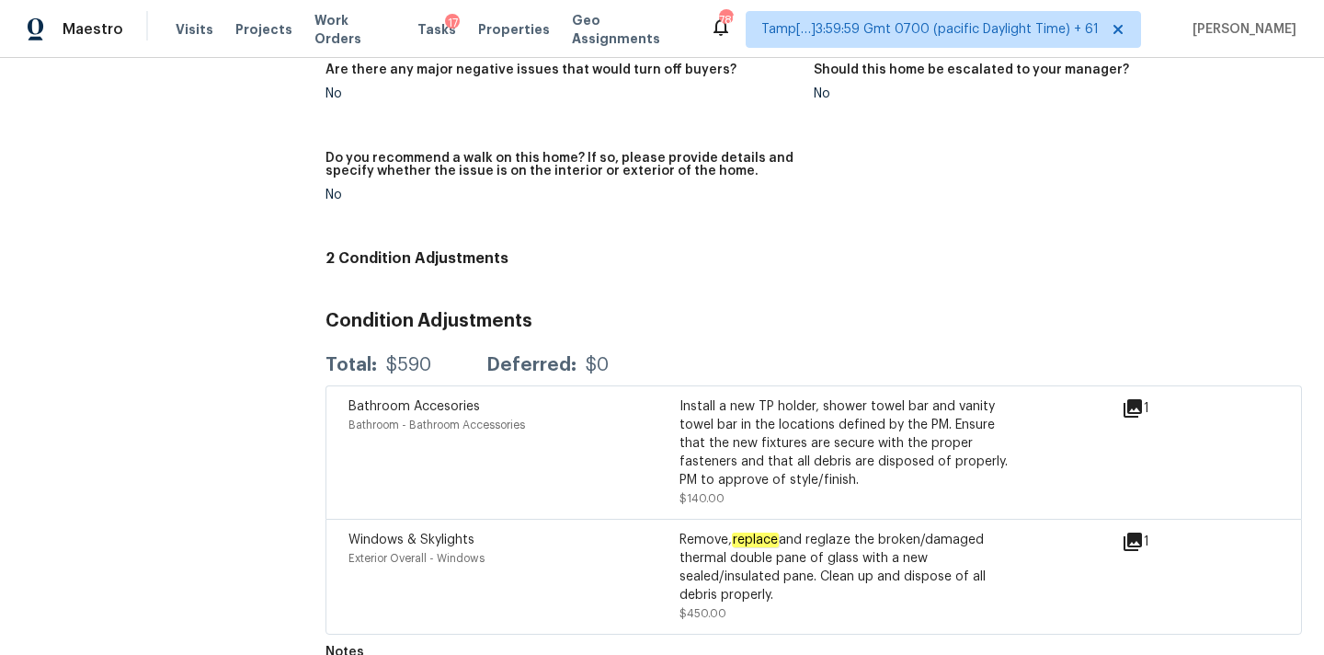
click at [1132, 533] on icon at bounding box center [1133, 542] width 18 height 18
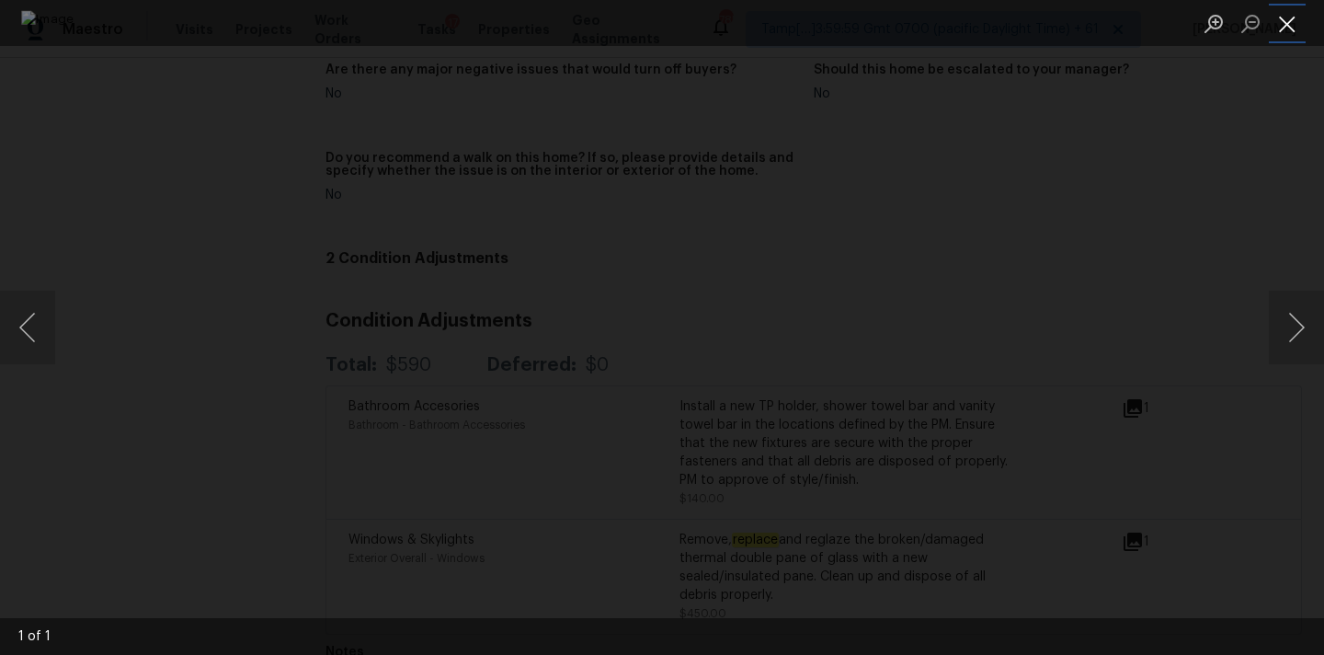
click at [1289, 24] on button "Close lightbox" at bounding box center [1287, 23] width 37 height 32
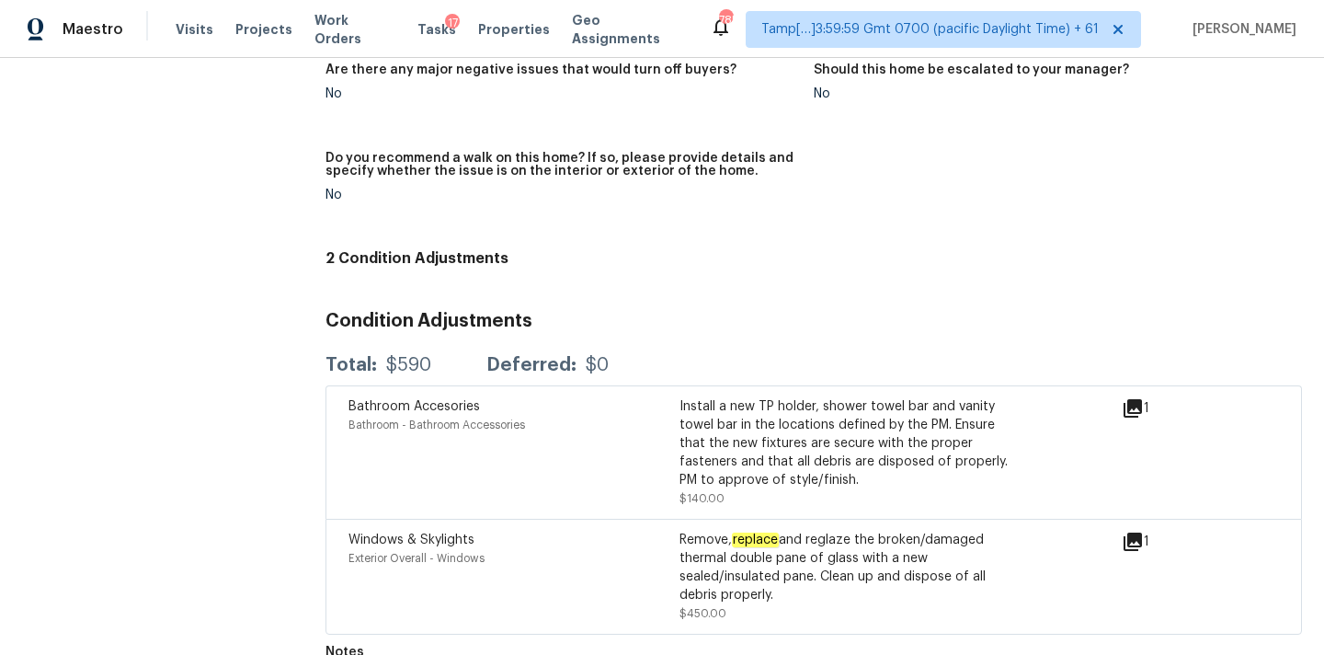
click at [1138, 399] on icon at bounding box center [1133, 408] width 18 height 18
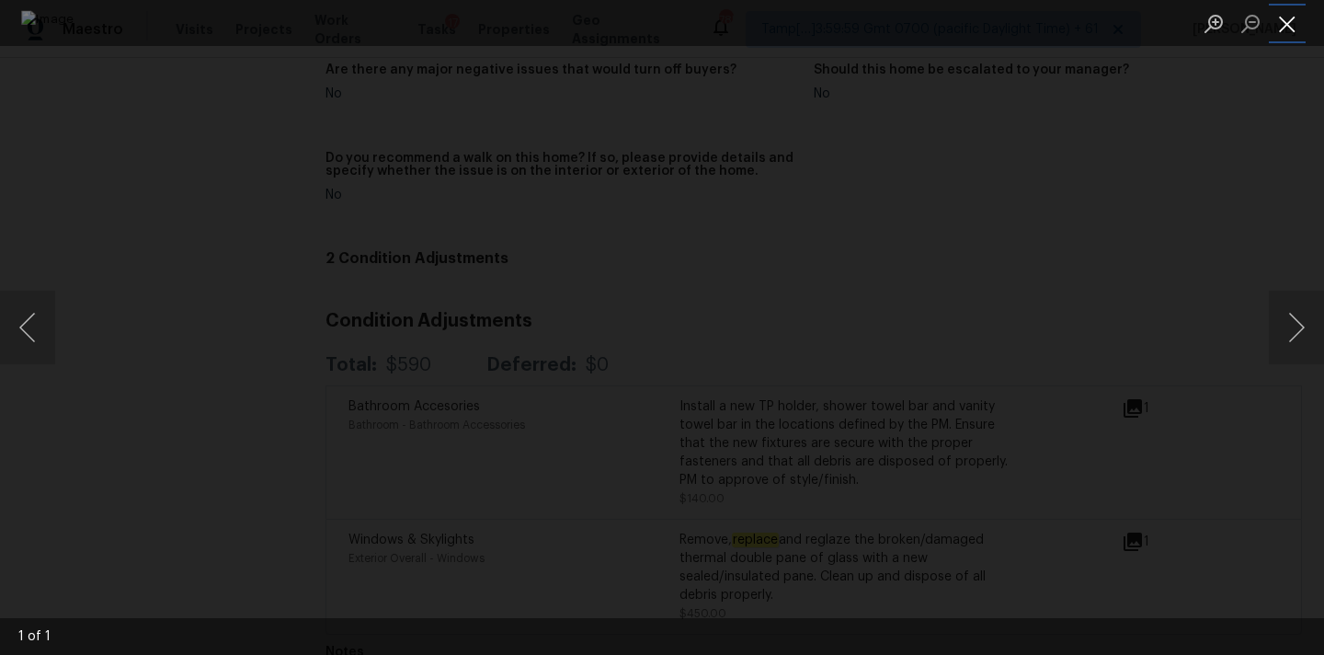
click at [1289, 33] on button "Close lightbox" at bounding box center [1287, 23] width 37 height 32
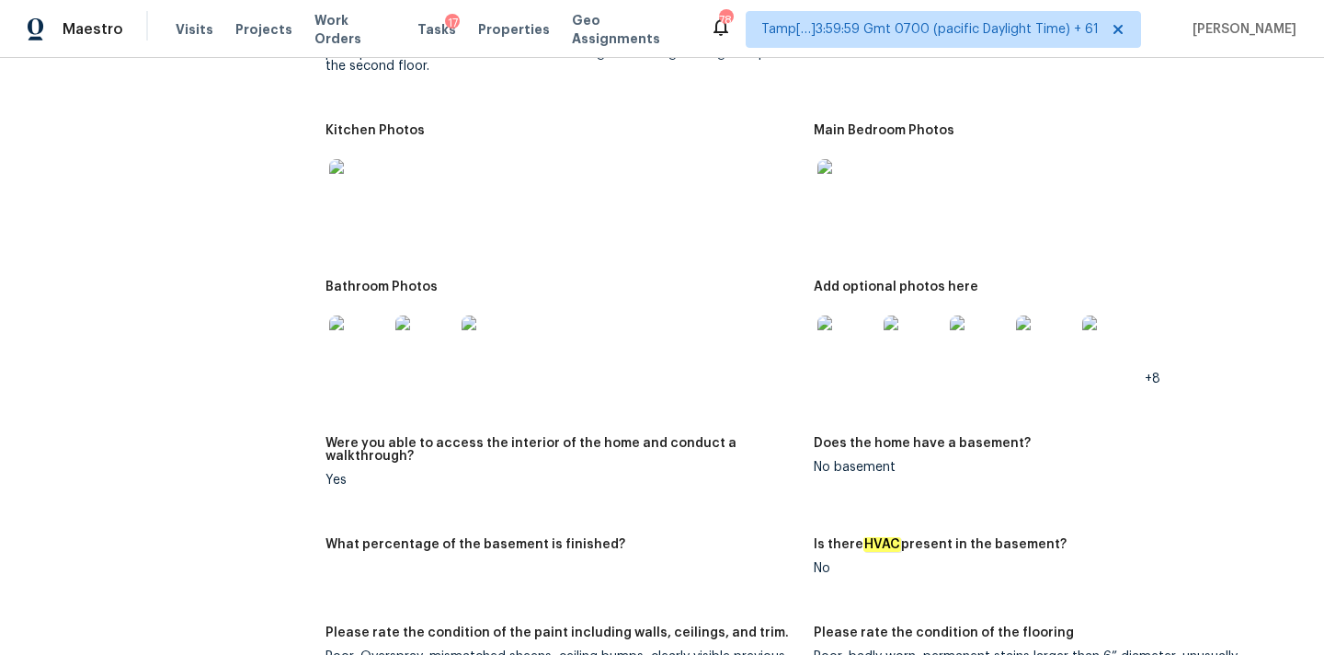
scroll to position [2291, 0]
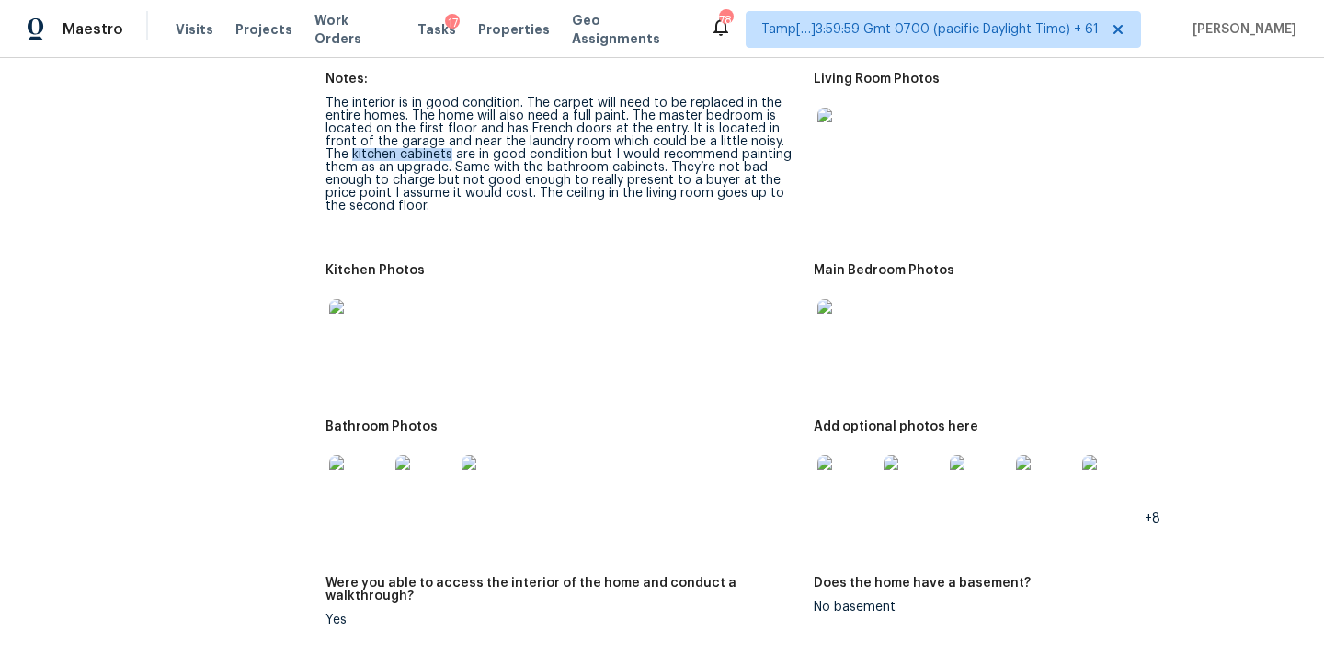
click at [839, 465] on img at bounding box center [847, 484] width 59 height 59
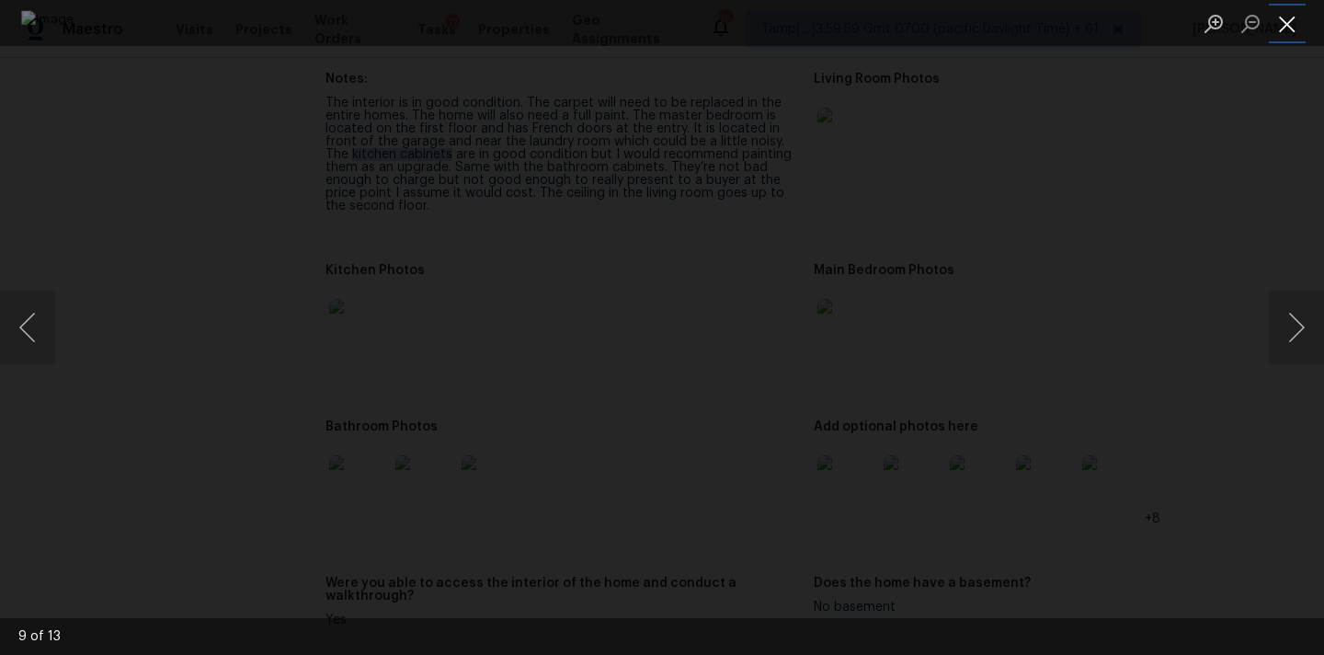
click at [1289, 18] on button "Close lightbox" at bounding box center [1287, 23] width 37 height 32
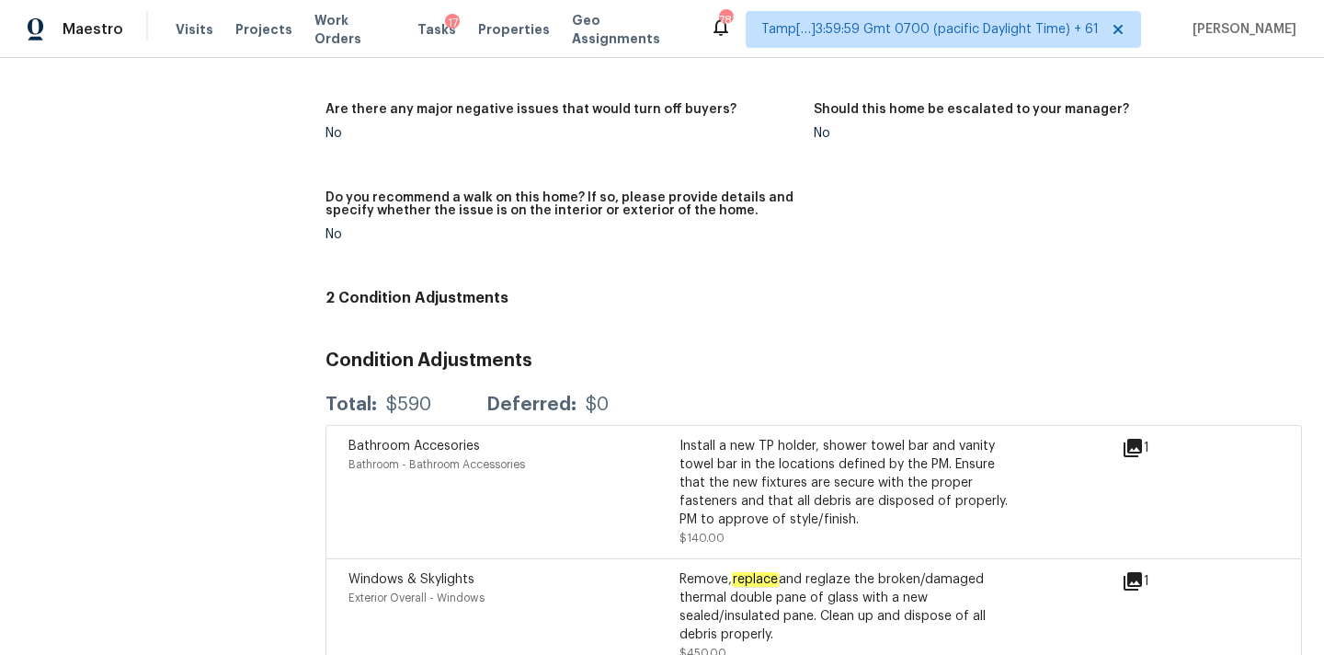
scroll to position [4459, 0]
